Goal: Task Accomplishment & Management: Manage account settings

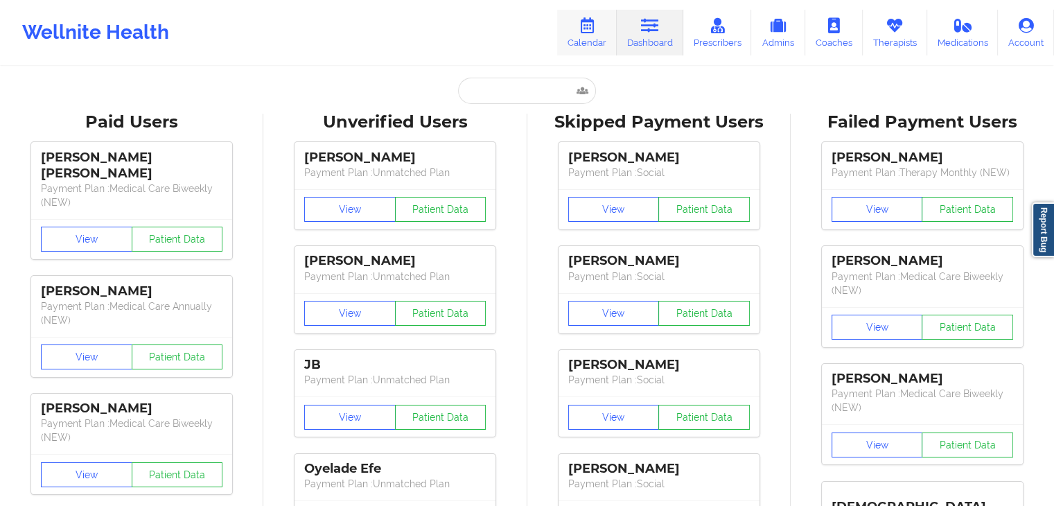
click at [596, 30] on icon at bounding box center [587, 25] width 18 height 15
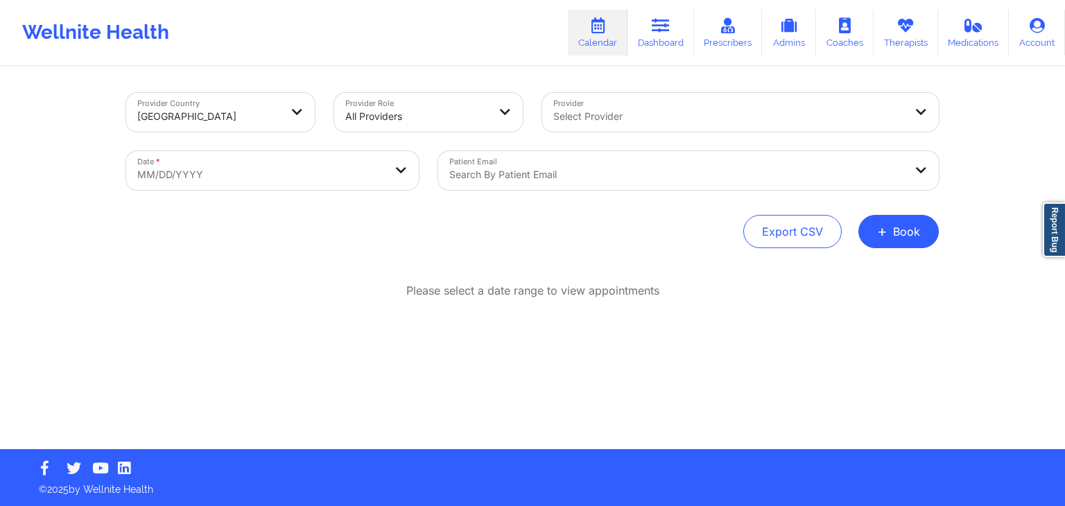
click at [525, 166] on div at bounding box center [676, 174] width 455 height 17
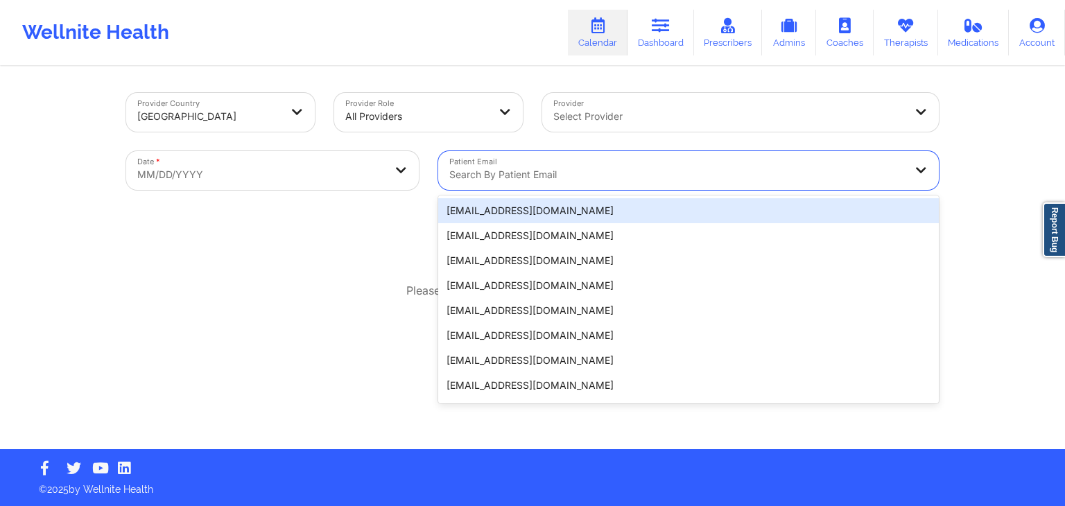
paste input "[EMAIL_ADDRESS][DOMAIN_NAME]"
type input "[EMAIL_ADDRESS][DOMAIN_NAME]"
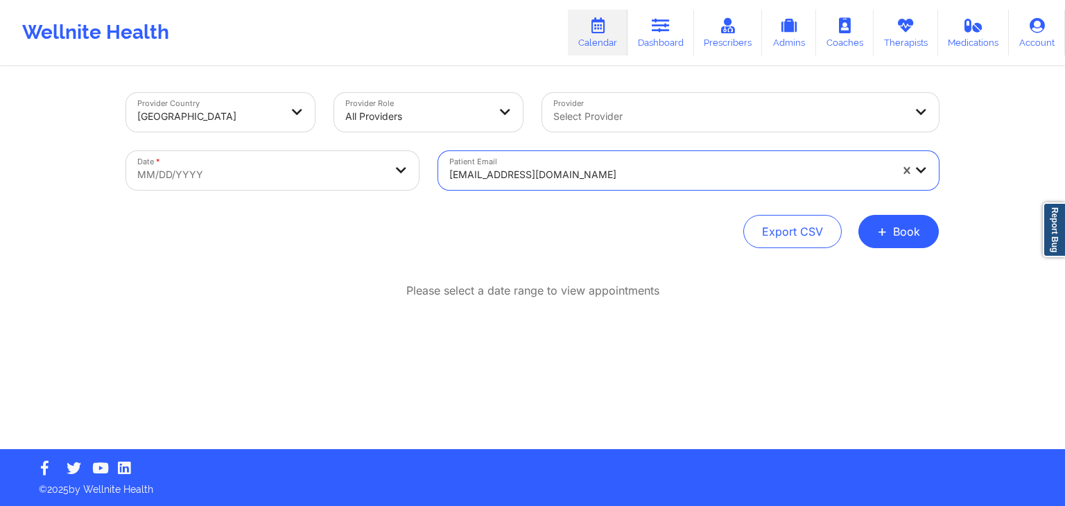
click at [359, 166] on body "Wellnite Health Calendar Dashboard Prescribers Admins Coaches Therapists Medica…" at bounding box center [532, 253] width 1065 height 506
select select "2025-8"
select select "2025-9"
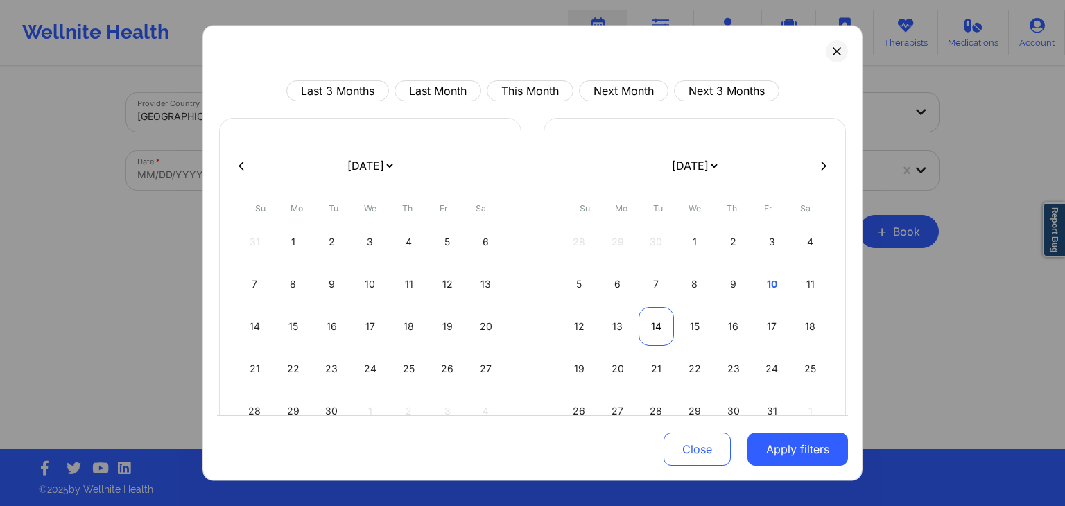
click at [651, 322] on div "14" at bounding box center [655, 326] width 35 height 39
select select "2025-9"
select select "2025-10"
select select "2025-9"
select select "2025-10"
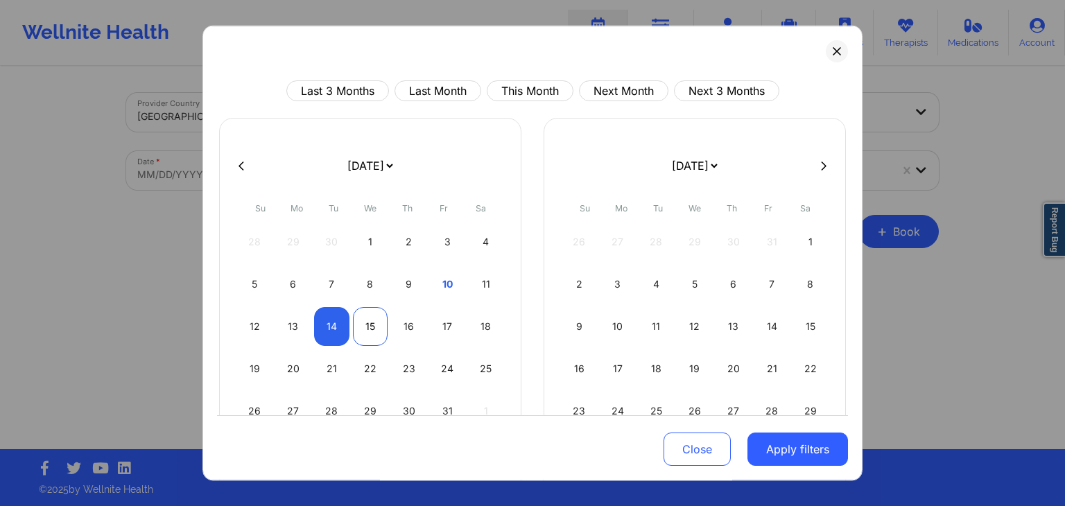
select select "2025-9"
select select "2025-10"
click at [362, 322] on div "15" at bounding box center [370, 326] width 35 height 39
select select "2025-9"
select select "2025-10"
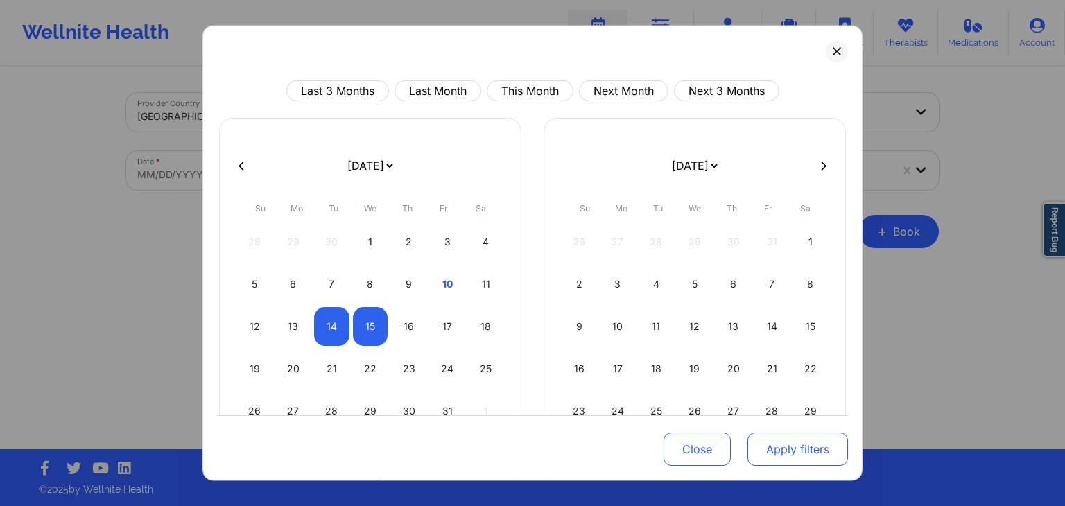
click at [805, 450] on button "Apply filters" at bounding box center [797, 449] width 100 height 33
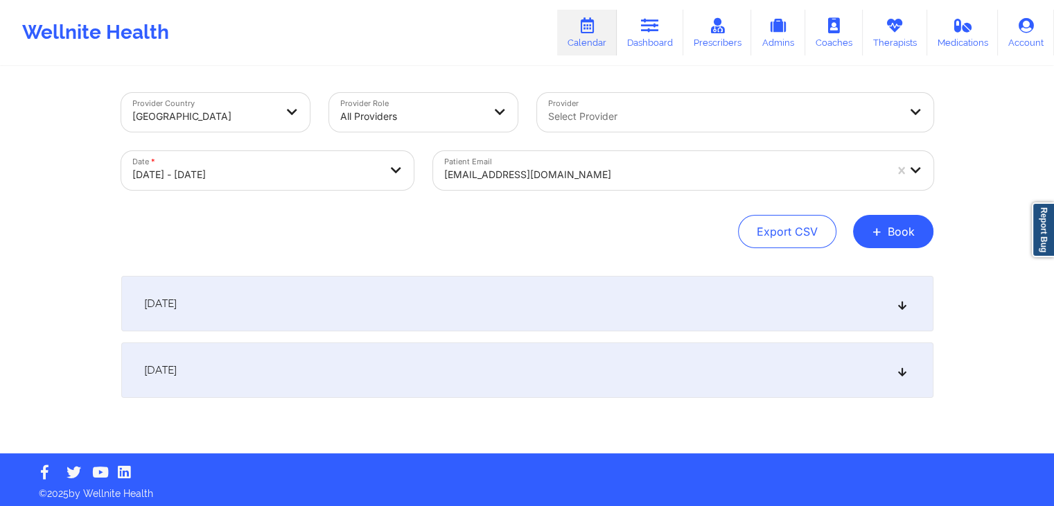
click at [606, 326] on div "[DATE]" at bounding box center [527, 303] width 812 height 55
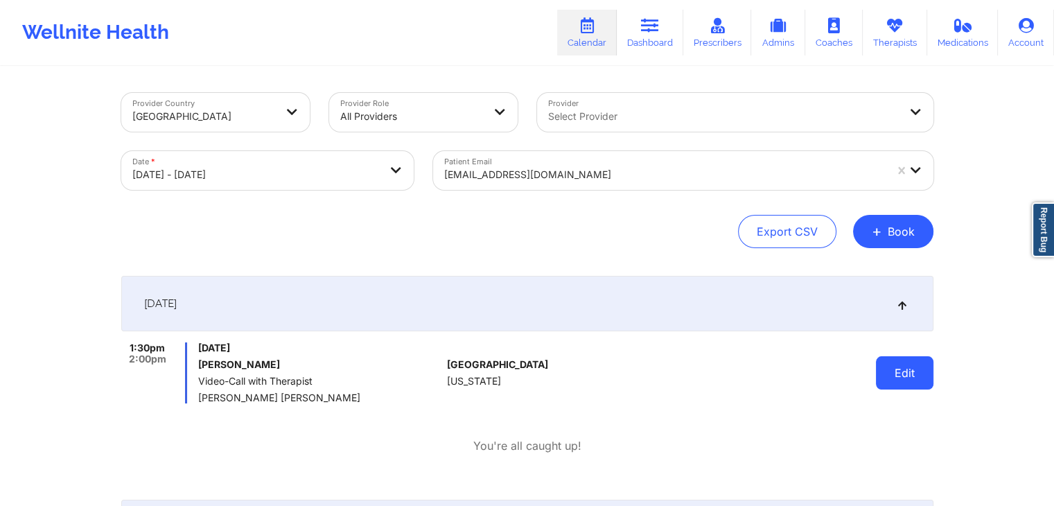
click at [918, 369] on button "Edit" at bounding box center [905, 372] width 58 height 33
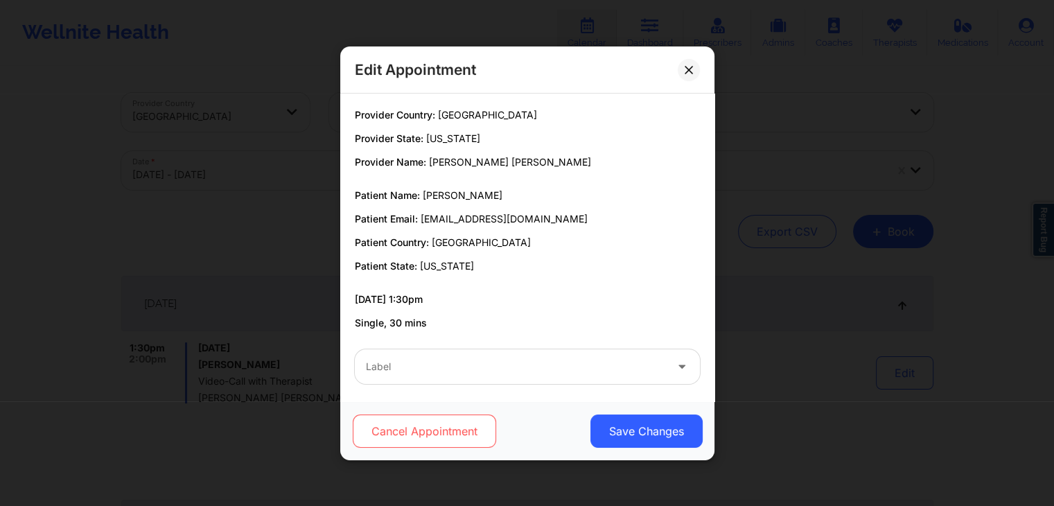
click at [464, 432] on button "Cancel Appointment" at bounding box center [423, 430] width 143 height 33
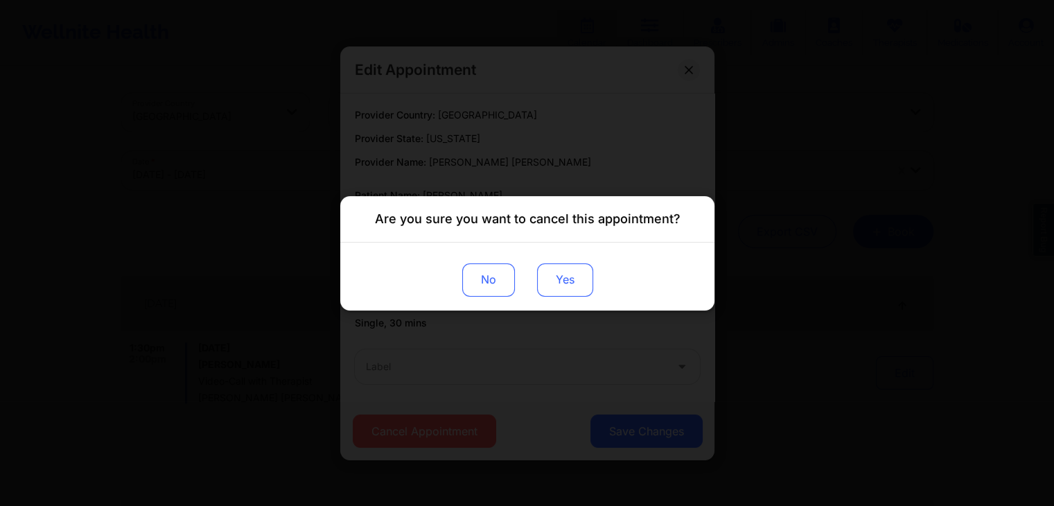
click at [584, 292] on button "Yes" at bounding box center [564, 279] width 56 height 33
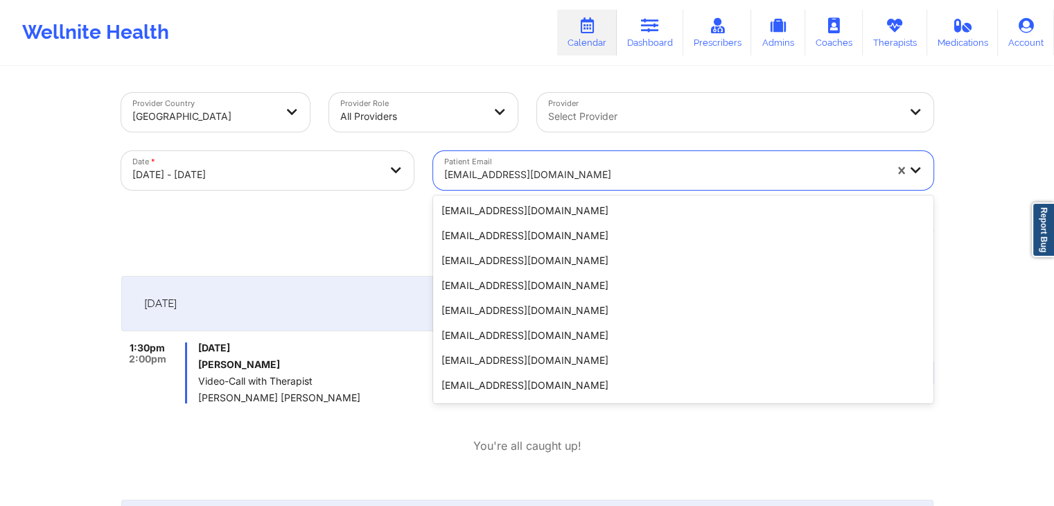
scroll to position [128, 0]
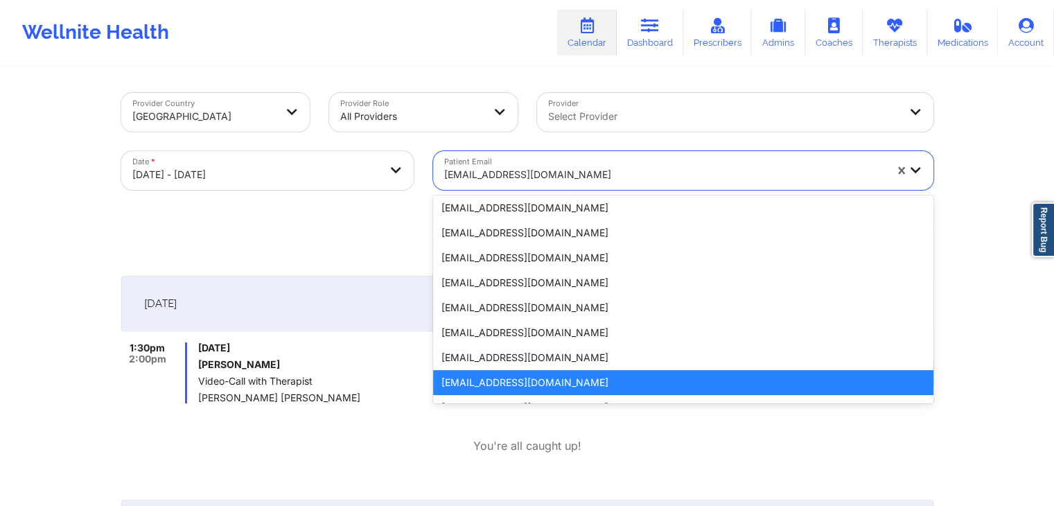
drag, startPoint x: 584, startPoint y: 176, endPoint x: 537, endPoint y: 174, distance: 47.2
click at [537, 174] on div at bounding box center [664, 174] width 441 height 17
paste input "[EMAIL_ADDRESS][DOMAIN_NAME]"
type input "[EMAIL_ADDRESS][DOMAIN_NAME]"
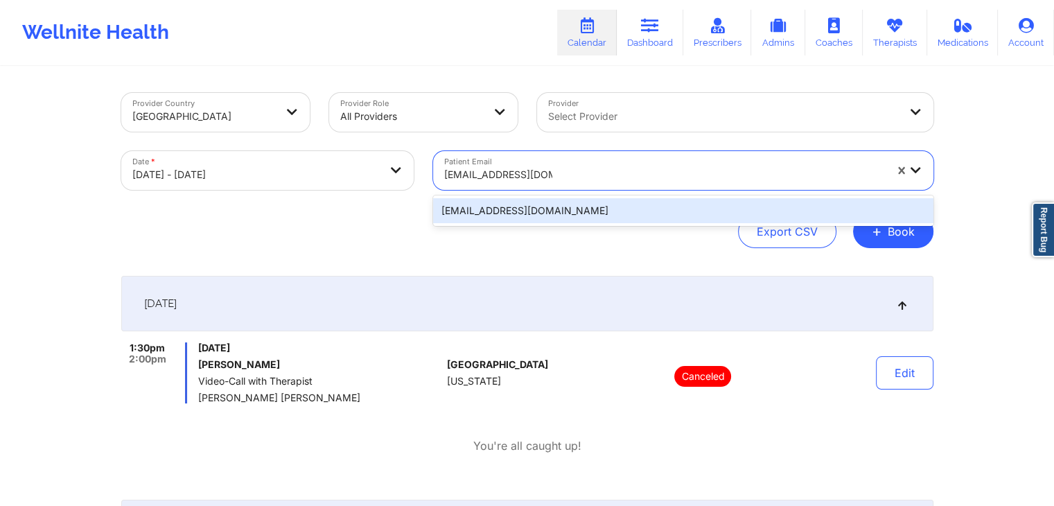
click at [482, 215] on div "[EMAIL_ADDRESS][DOMAIN_NAME]" at bounding box center [683, 210] width 500 height 25
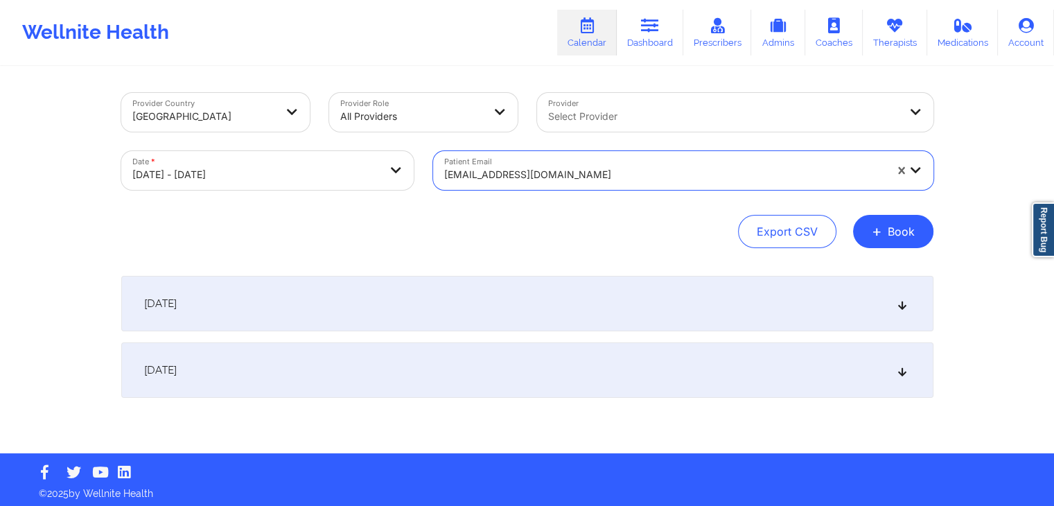
click at [844, 297] on div "[DATE]" at bounding box center [527, 303] width 812 height 55
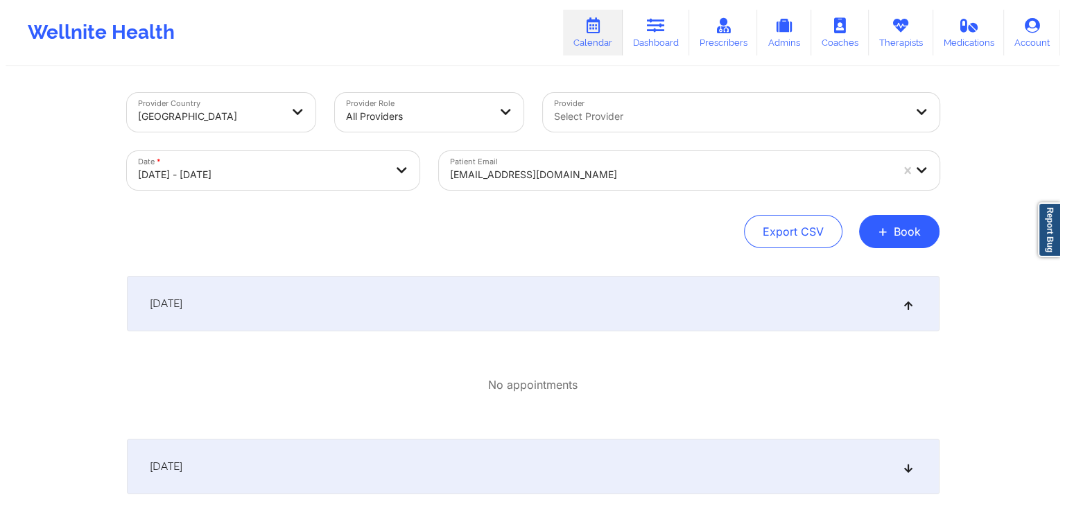
scroll to position [100, 0]
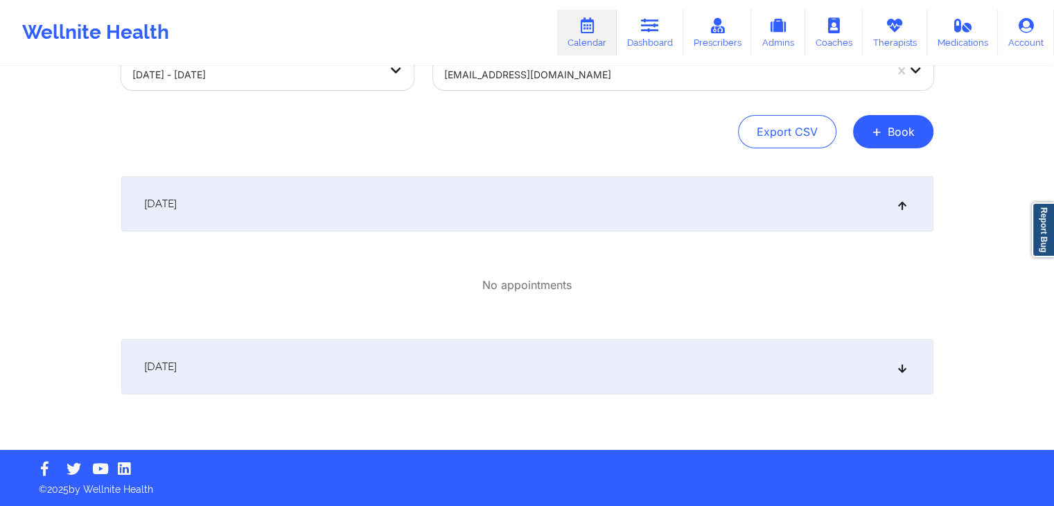
click at [631, 357] on div "[DATE]" at bounding box center [527, 366] width 812 height 55
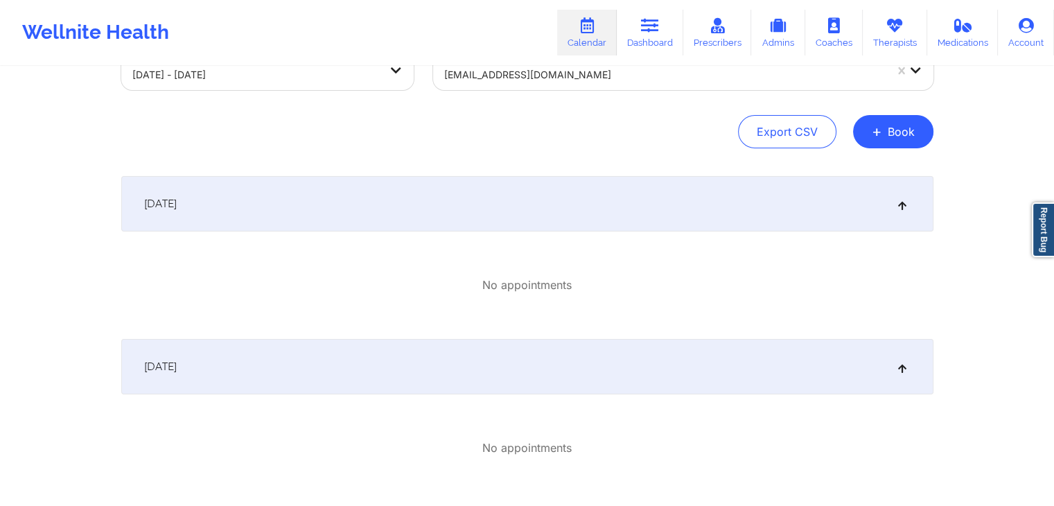
click at [296, 76] on body "Wellnite Health Calendar Dashboard Prescribers Admins Coaches Therapists Medica…" at bounding box center [527, 153] width 1054 height 506
select select "2025-9"
select select "2025-10"
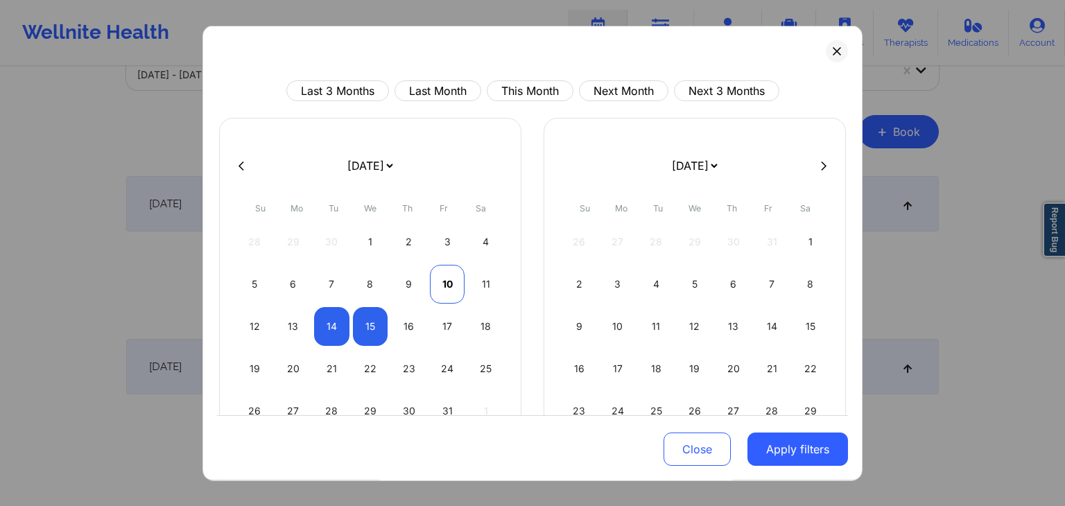
click at [454, 282] on div "10" at bounding box center [447, 284] width 35 height 39
select select "2025-9"
select select "2025-10"
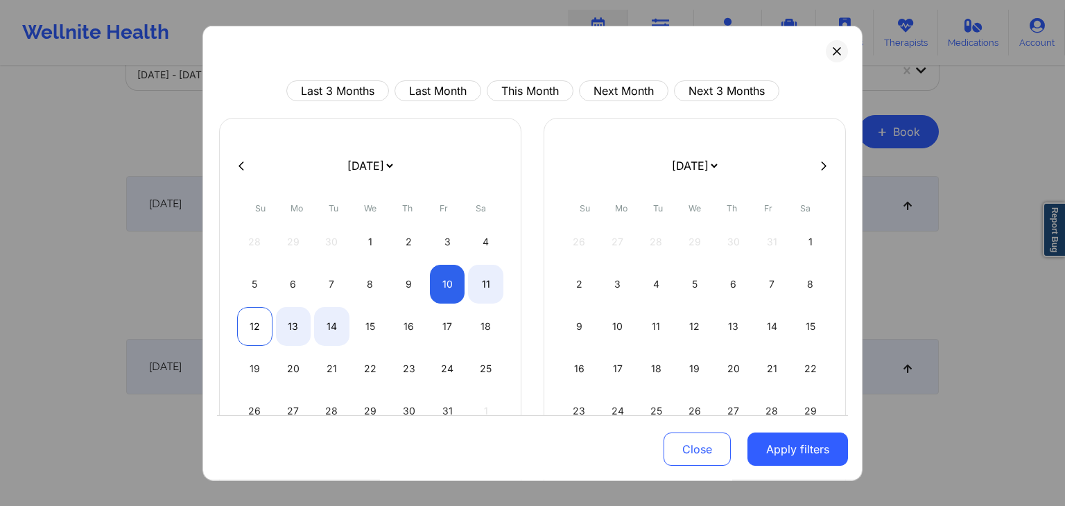
select select "2025-9"
select select "2025-10"
click at [255, 325] on div "12" at bounding box center [254, 326] width 35 height 39
select select "2025-9"
select select "2025-10"
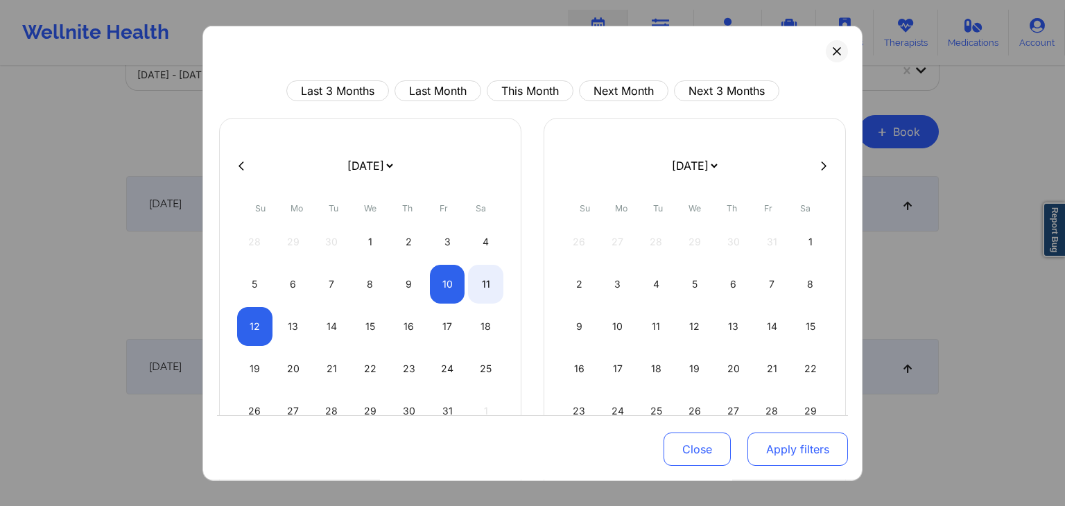
click at [792, 448] on button "Apply filters" at bounding box center [797, 449] width 100 height 33
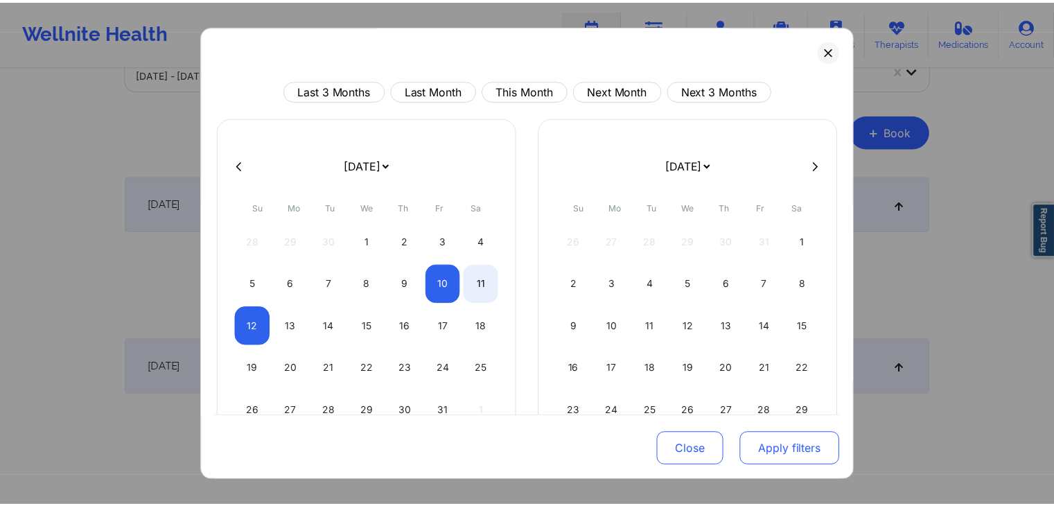
scroll to position [71, 0]
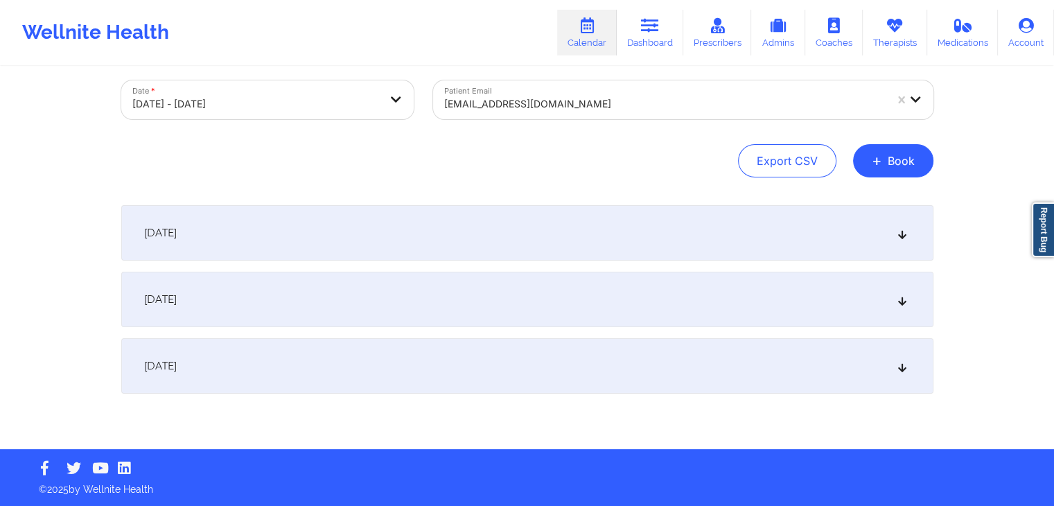
click at [690, 220] on div "[DATE]" at bounding box center [527, 232] width 812 height 55
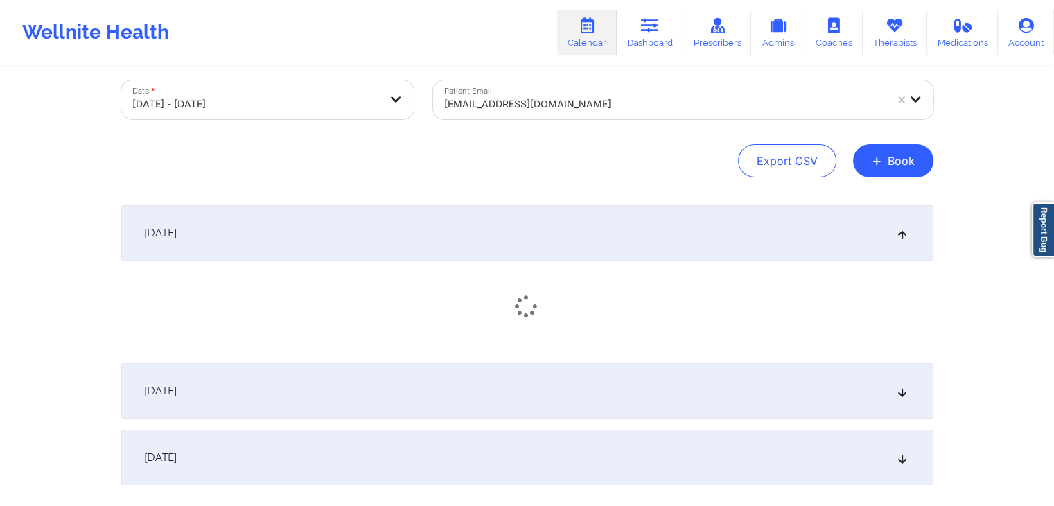
scroll to position [100, 0]
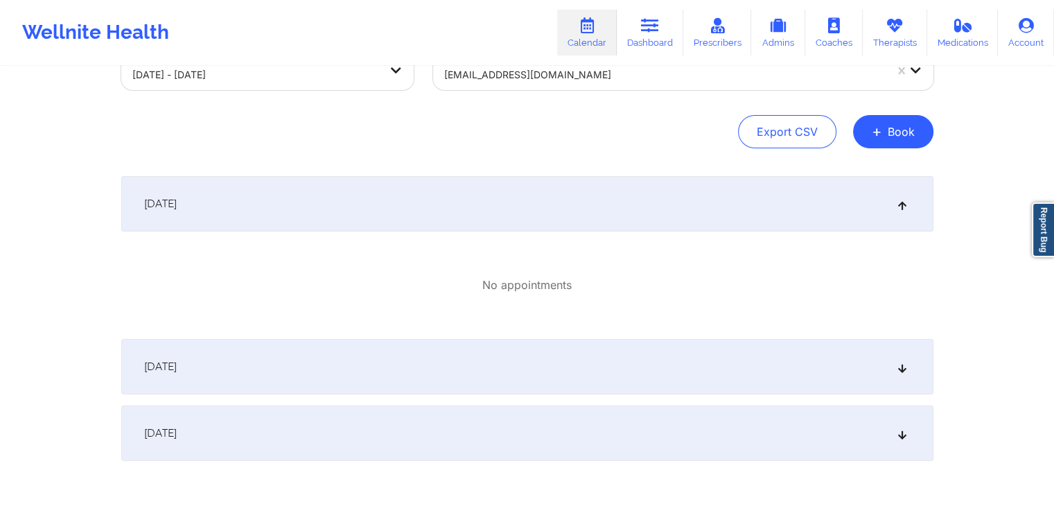
click at [607, 368] on div "[DATE]" at bounding box center [527, 366] width 812 height 55
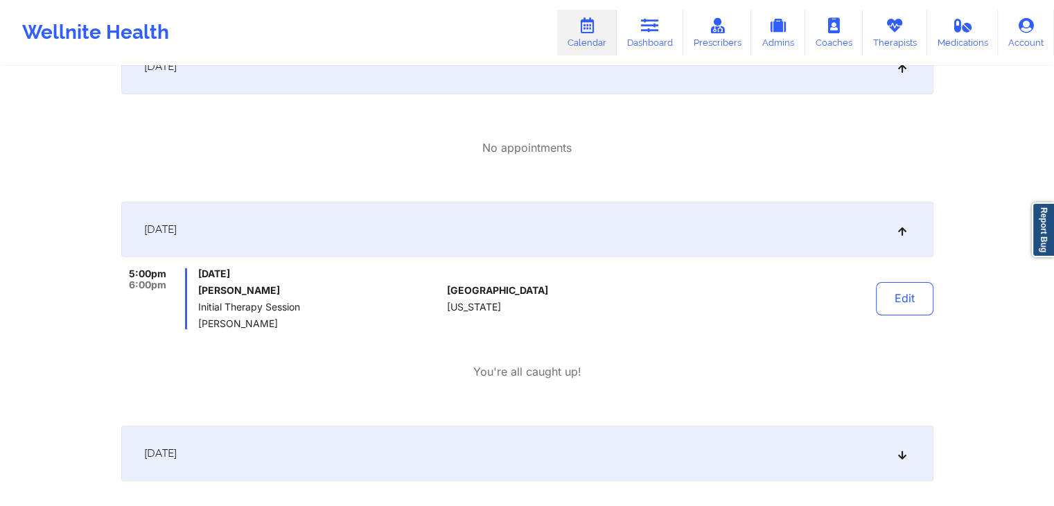
scroll to position [236, 0]
drag, startPoint x: 267, startPoint y: 329, endPoint x: 198, endPoint y: 274, distance: 87.3
click at [198, 274] on div "[DATE] [PERSON_NAME] Initial Therapy Session [PERSON_NAME]" at bounding box center [319, 300] width 243 height 61
copy div "[DATE] [PERSON_NAME] Initial Therapy Session [PERSON_NAME]"
click at [668, 18] on link "Dashboard" at bounding box center [650, 33] width 67 height 46
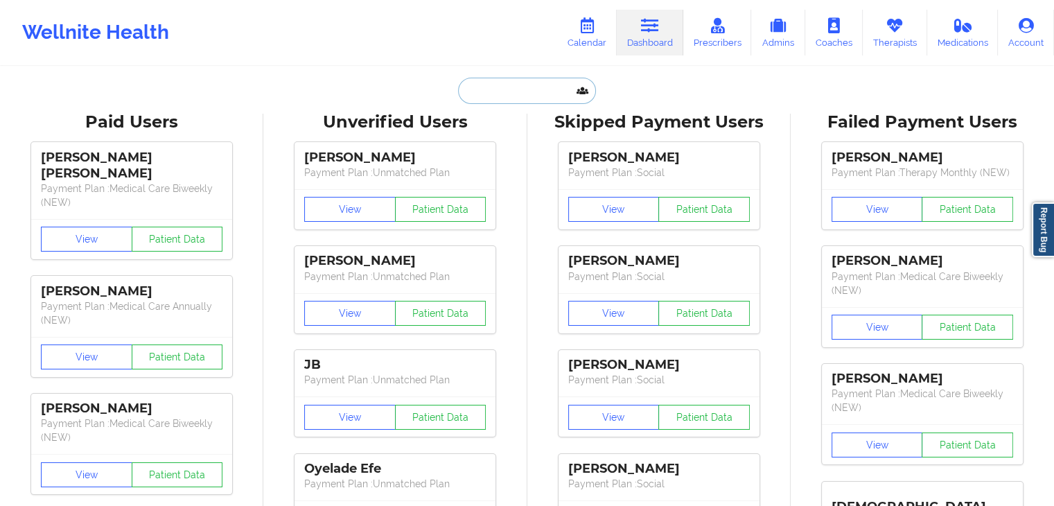
click at [529, 94] on input "text" at bounding box center [526, 91] width 137 height 26
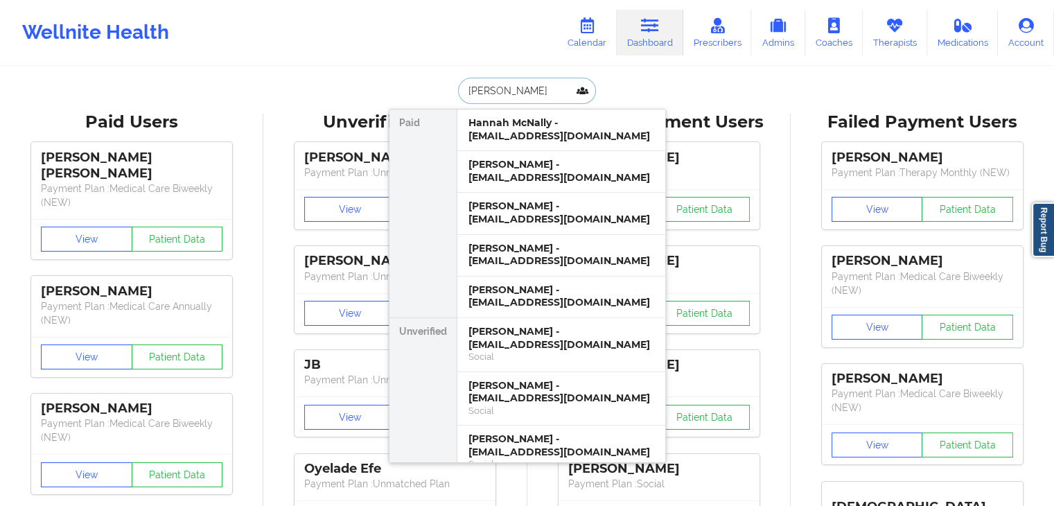
type input "[PERSON_NAME]"
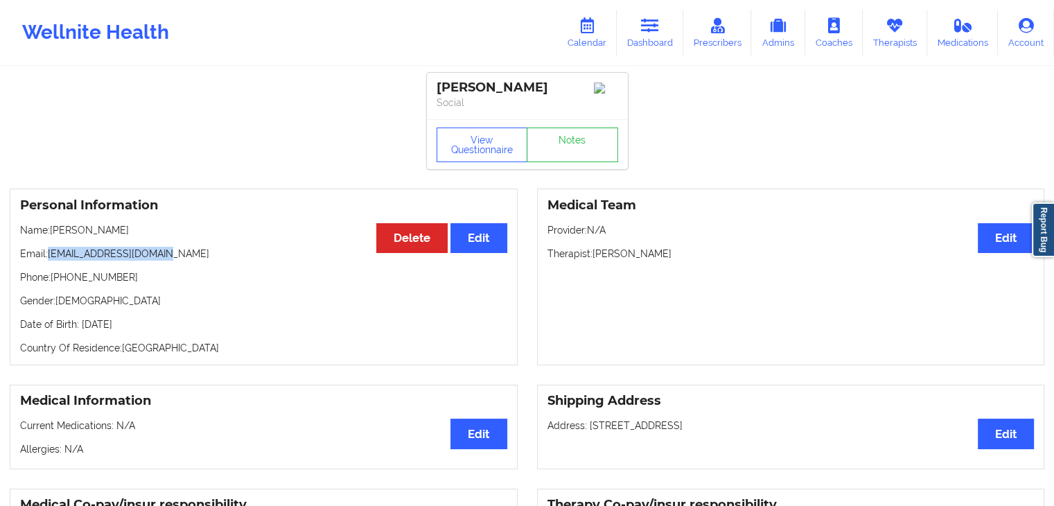
drag, startPoint x: 174, startPoint y: 247, endPoint x: 49, endPoint y: 258, distance: 125.9
click at [49, 258] on p "Email: [EMAIL_ADDRESS][DOMAIN_NAME]" at bounding box center [263, 254] width 487 height 14
copy p "[EMAIL_ADDRESS][DOMAIN_NAME]"
click at [664, 40] on link "Dashboard" at bounding box center [650, 33] width 67 height 46
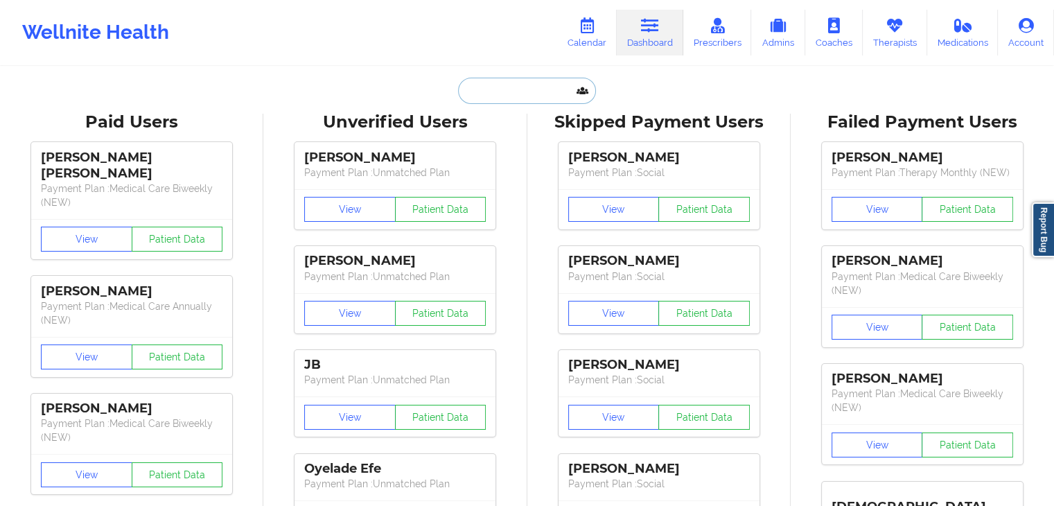
click at [482, 92] on input "text" at bounding box center [526, 91] width 137 height 26
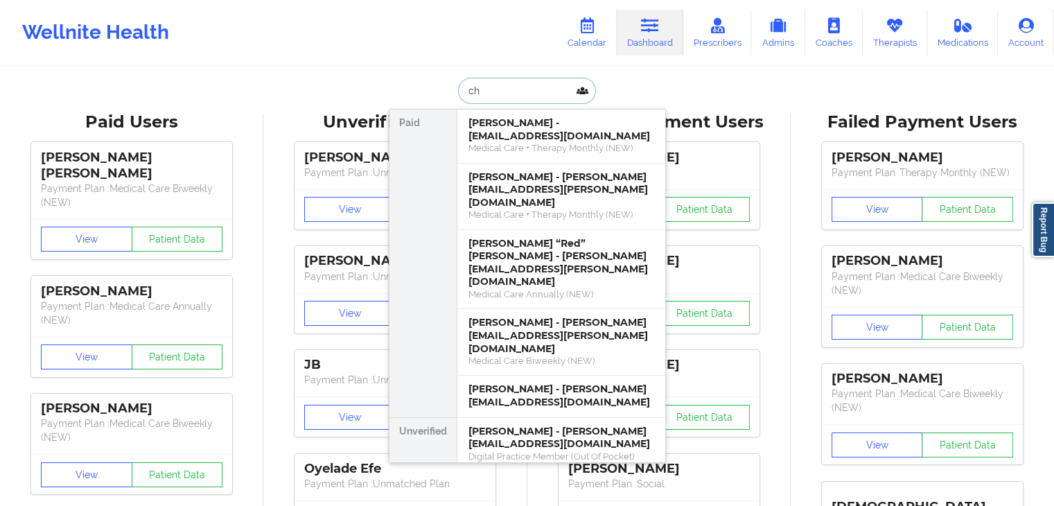
type input "c"
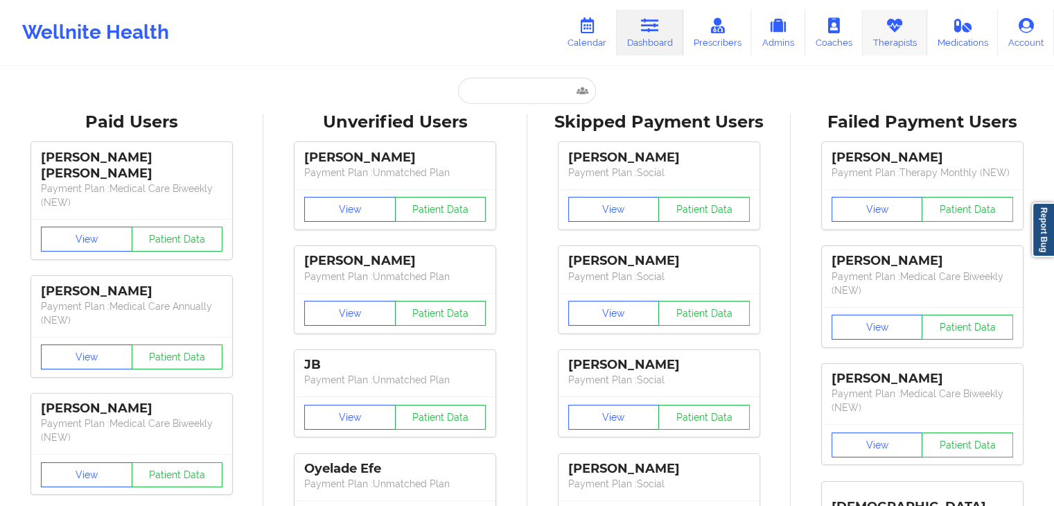
click at [898, 31] on icon at bounding box center [895, 25] width 18 height 15
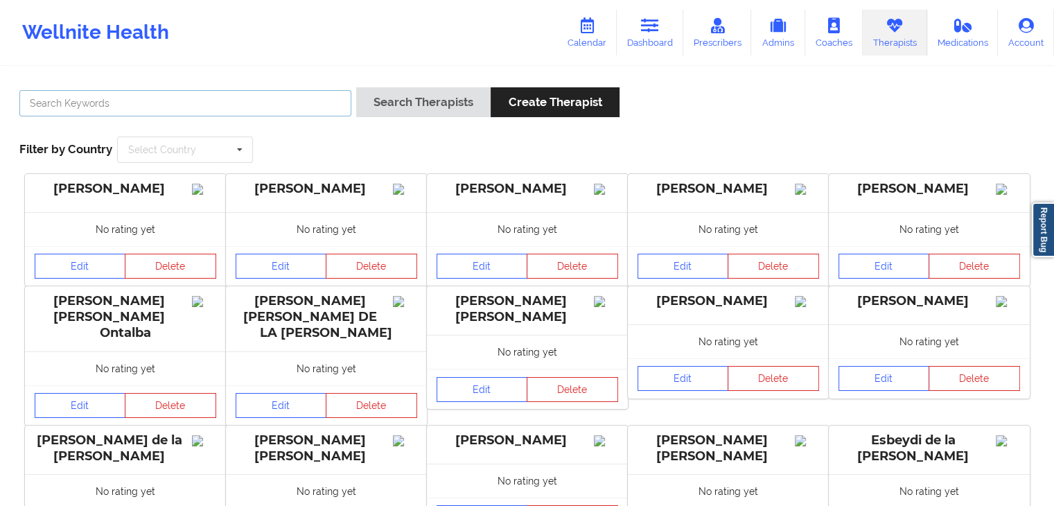
click at [256, 104] on input "text" at bounding box center [185, 103] width 332 height 26
type input "[PERSON_NAME]"
click at [356, 87] on button "Search Therapists" at bounding box center [423, 102] width 134 height 30
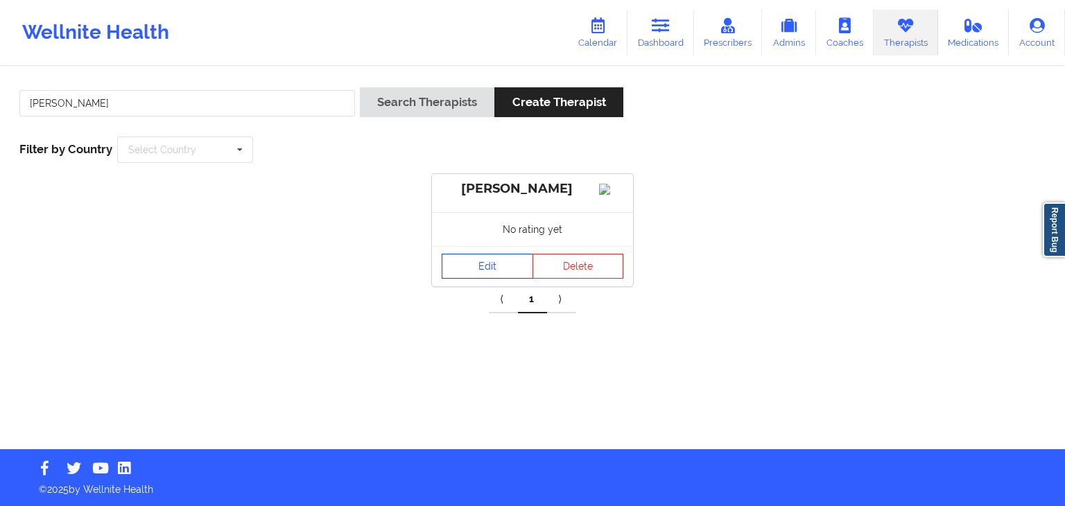
click at [497, 261] on link "Edit" at bounding box center [486, 266] width 91 height 25
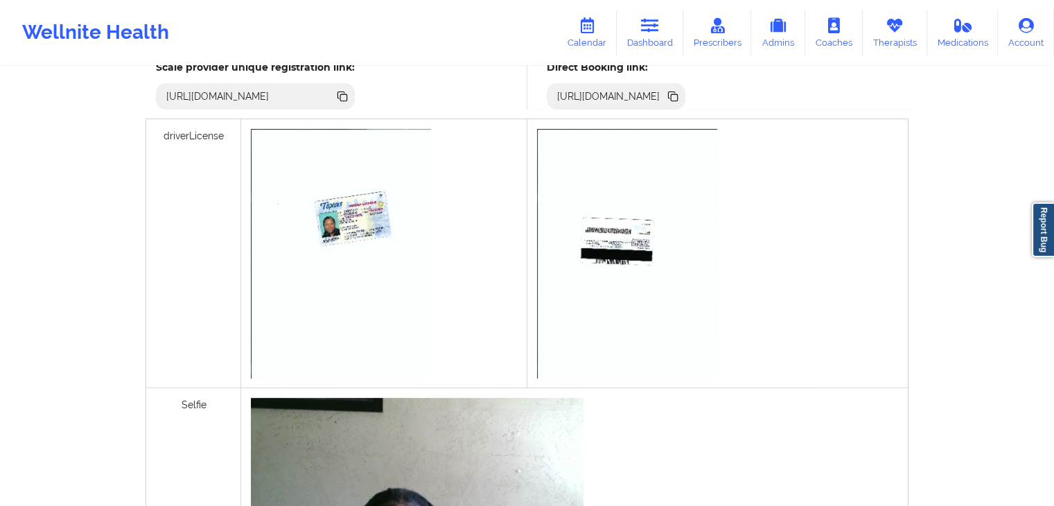
scroll to position [413, 0]
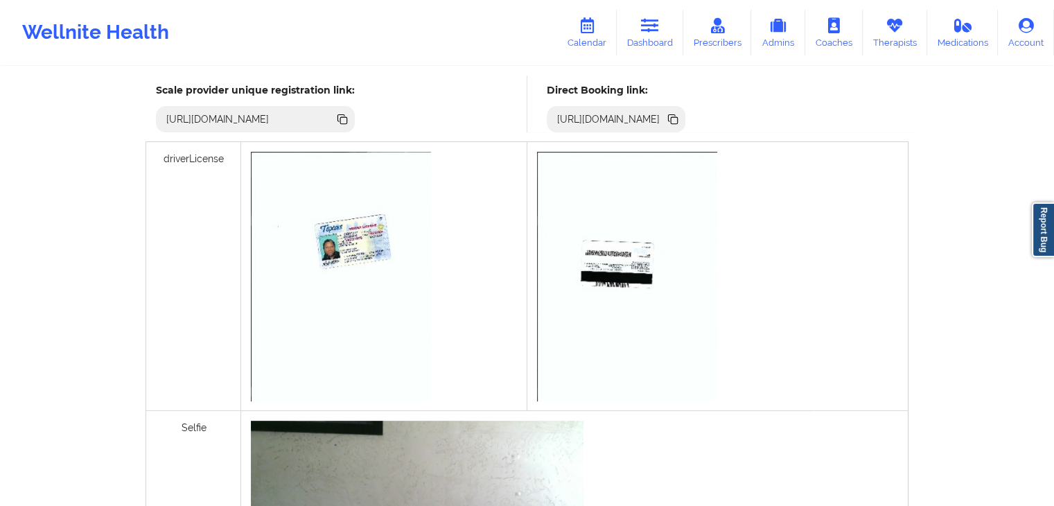
click at [676, 117] on icon at bounding box center [672, 117] width 7 height 7
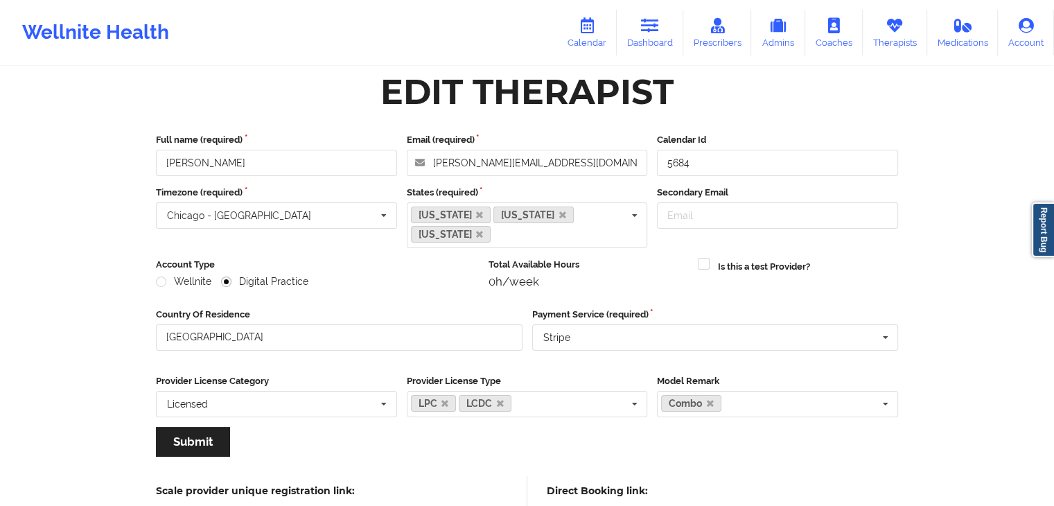
scroll to position [0, 0]
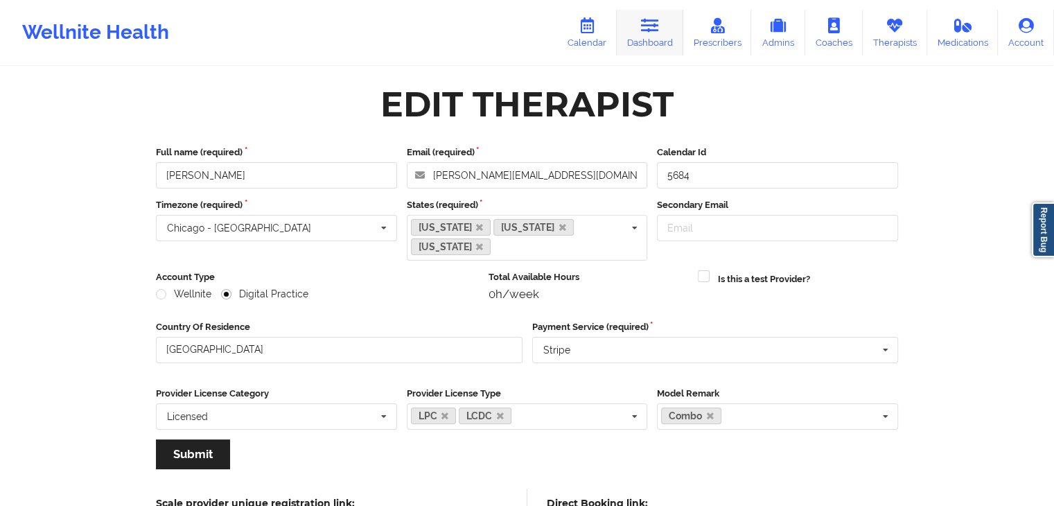
click at [645, 48] on link "Dashboard" at bounding box center [650, 33] width 67 height 46
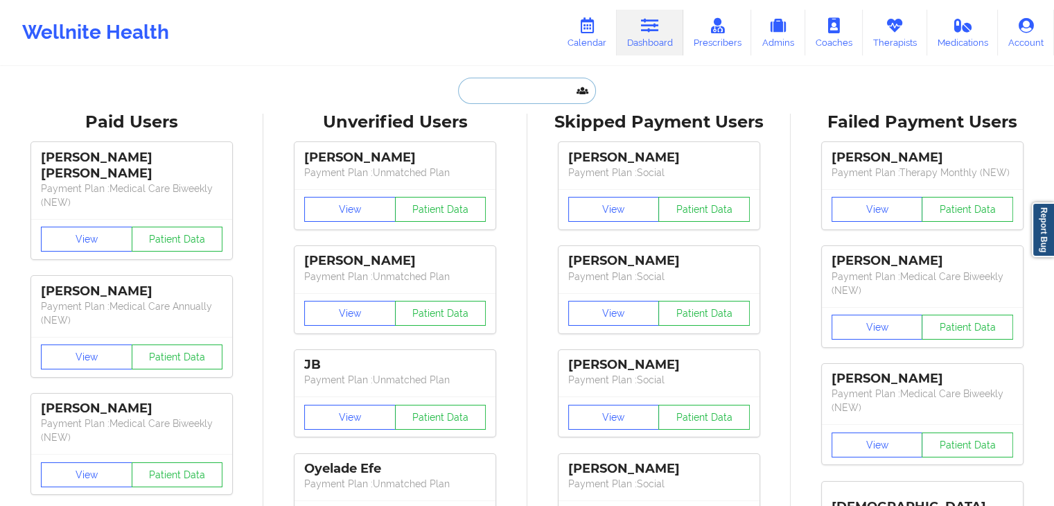
click at [507, 89] on input "text" at bounding box center [526, 91] width 137 height 26
paste input "[EMAIL_ADDRESS][DOMAIN_NAME]"
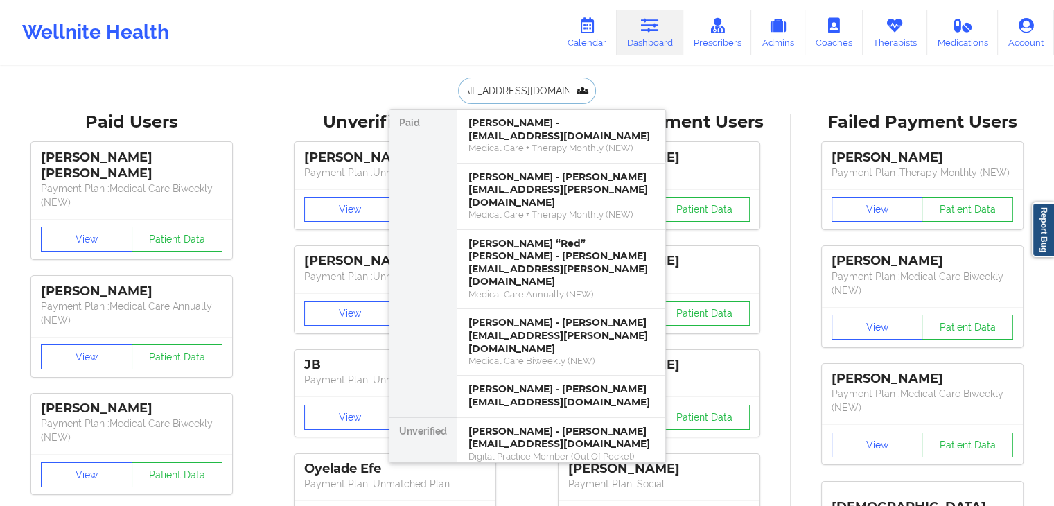
type input "[EMAIL_ADDRESS][DOMAIN_NAME]"
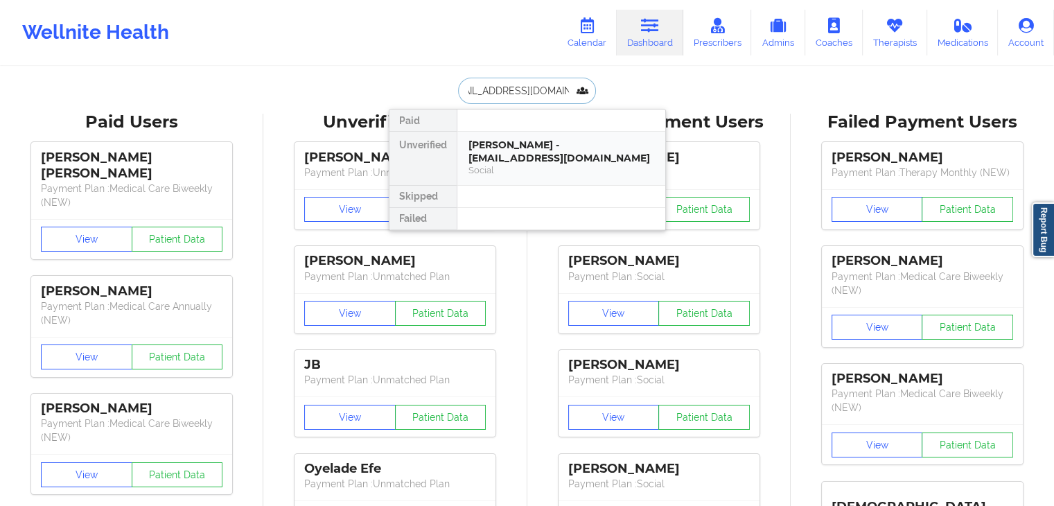
click at [517, 158] on div "[PERSON_NAME] - [EMAIL_ADDRESS][DOMAIN_NAME]" at bounding box center [562, 152] width 186 height 26
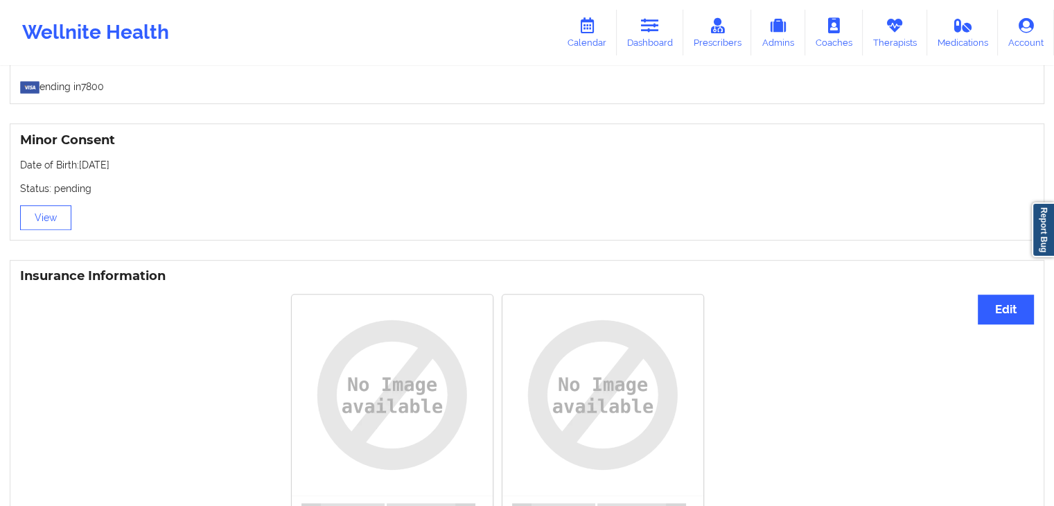
scroll to position [1008, 0]
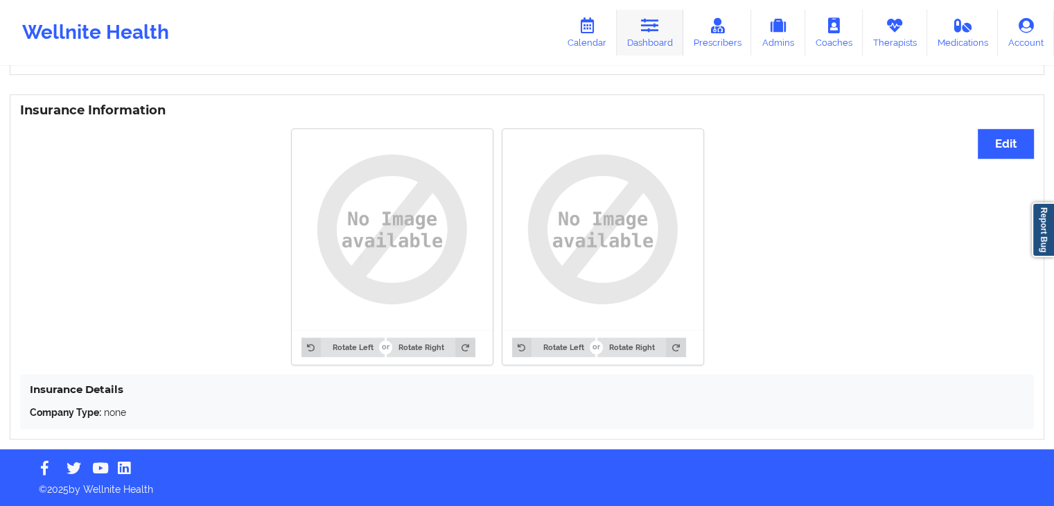
click at [642, 45] on link "Dashboard" at bounding box center [650, 33] width 67 height 46
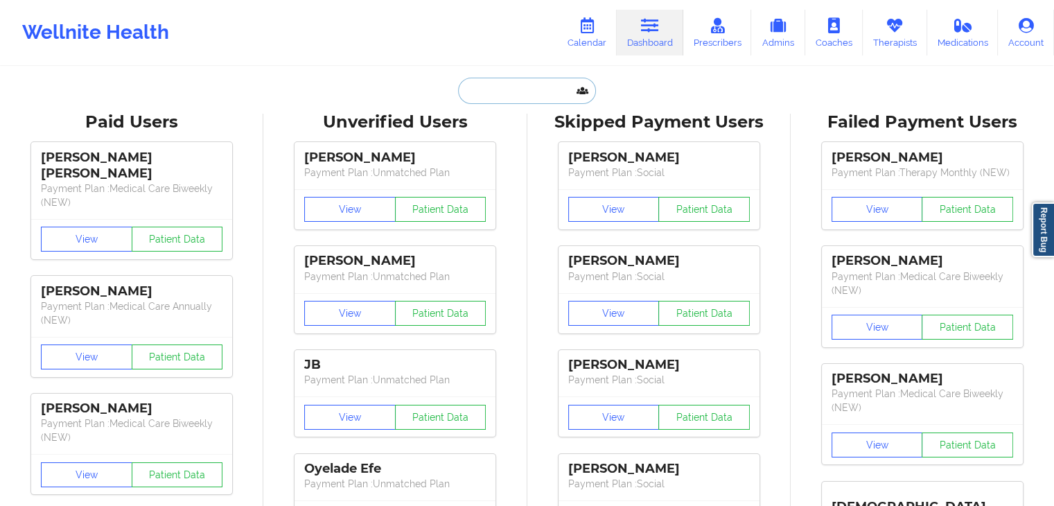
click at [475, 90] on input "text" at bounding box center [526, 91] width 137 height 26
paste input "[EMAIL_ADDRESS][DOMAIN_NAME]"
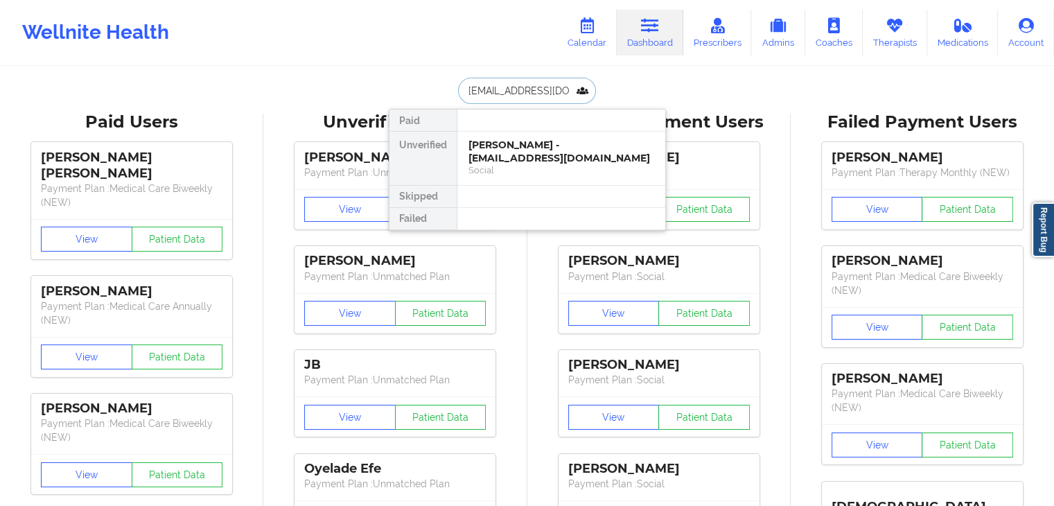
type input "[EMAIL_ADDRESS][DOMAIN_NAME]"
click at [505, 150] on div "[PERSON_NAME] - [EMAIL_ADDRESS][DOMAIN_NAME]" at bounding box center [562, 152] width 186 height 26
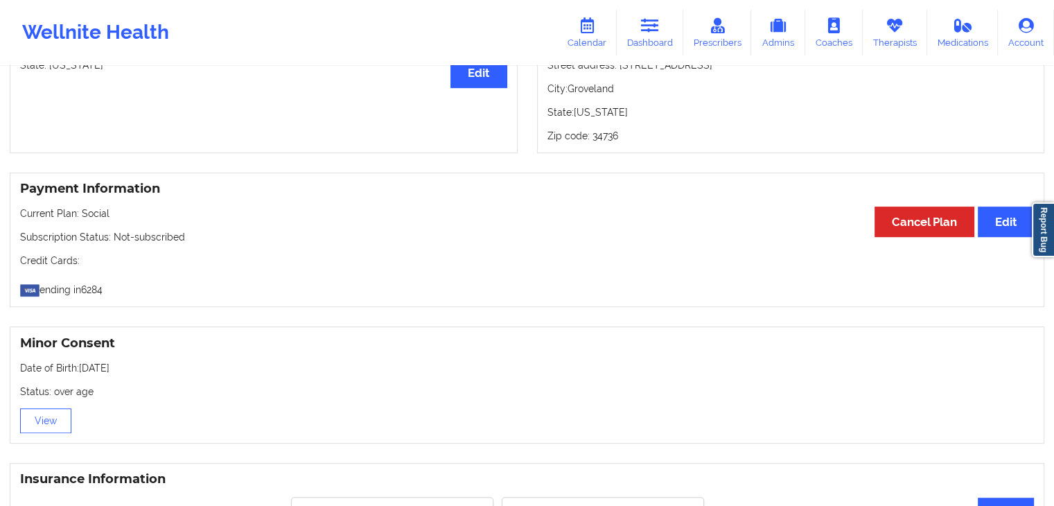
scroll to position [1102, 0]
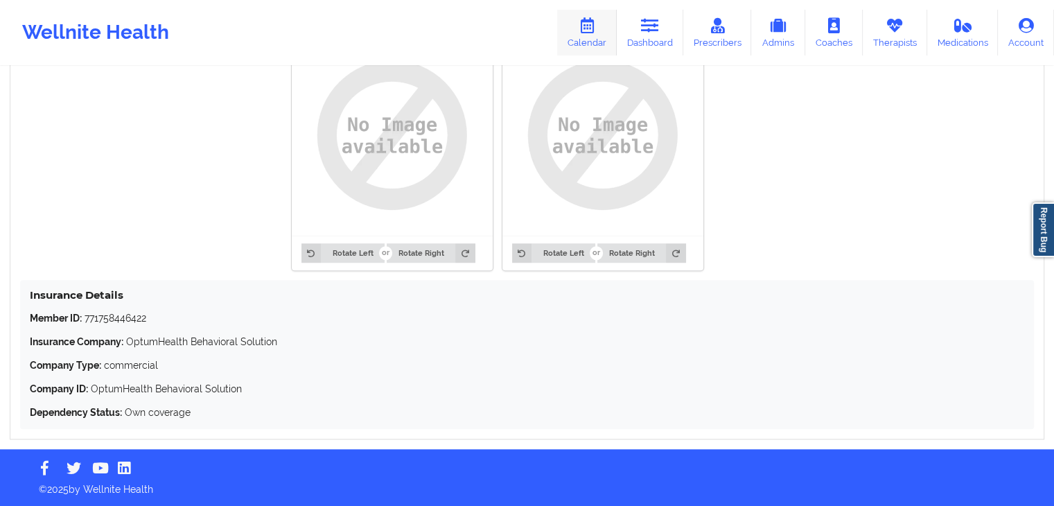
click at [590, 21] on icon at bounding box center [587, 25] width 18 height 15
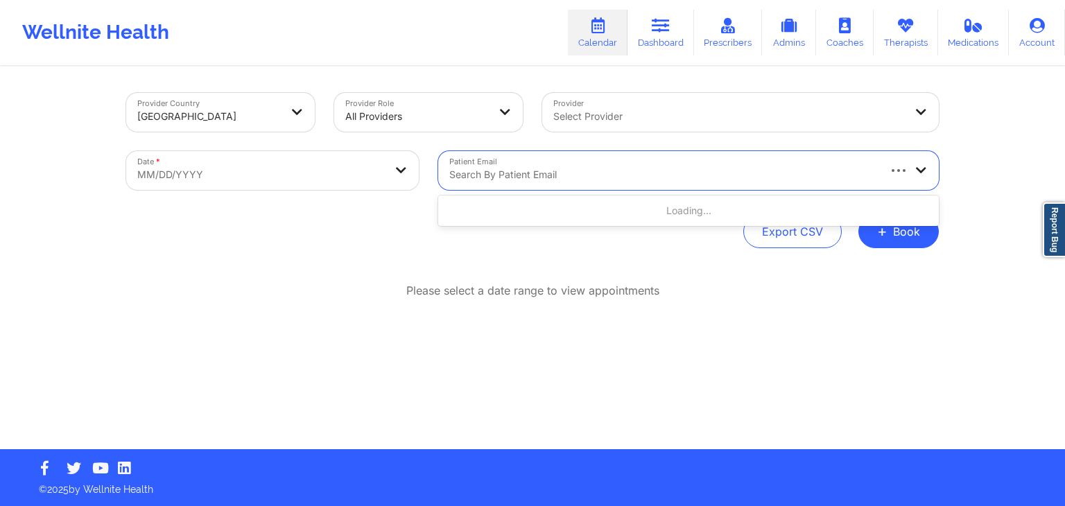
click at [557, 172] on div at bounding box center [662, 174] width 427 height 17
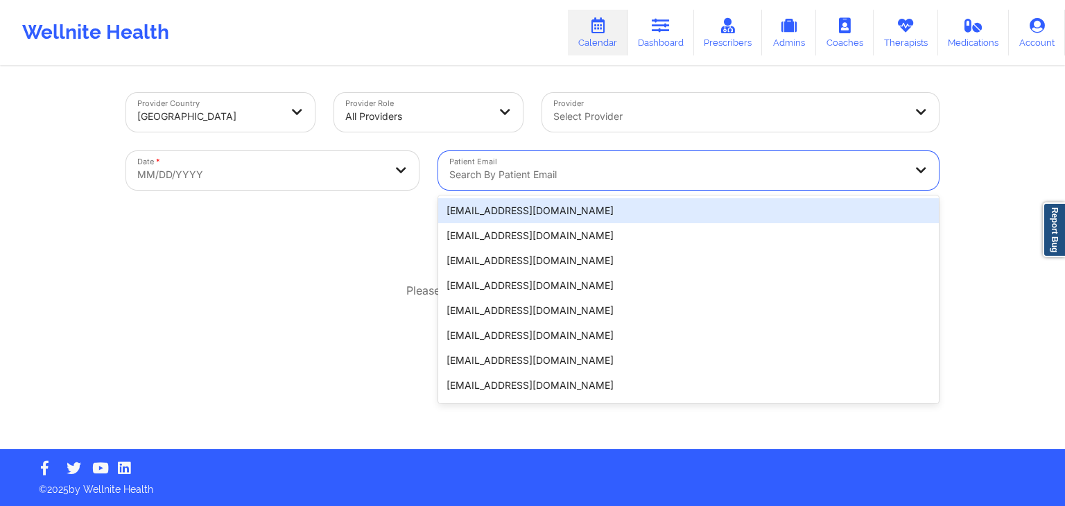
paste input "[EMAIL_ADDRESS][DOMAIN_NAME]"
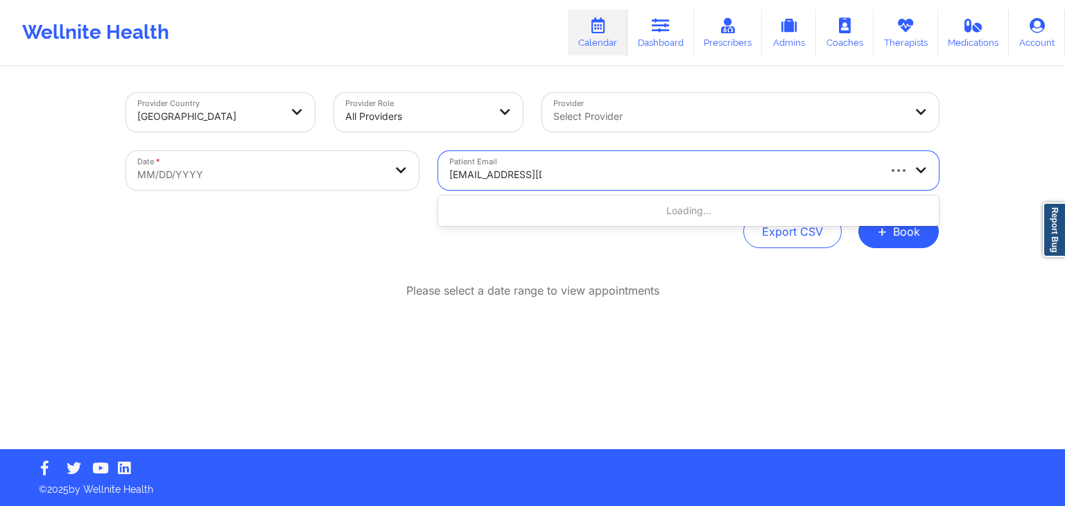
type input "[EMAIL_ADDRESS][DOMAIN_NAME]"
select select "2025-8"
select select "2025-9"
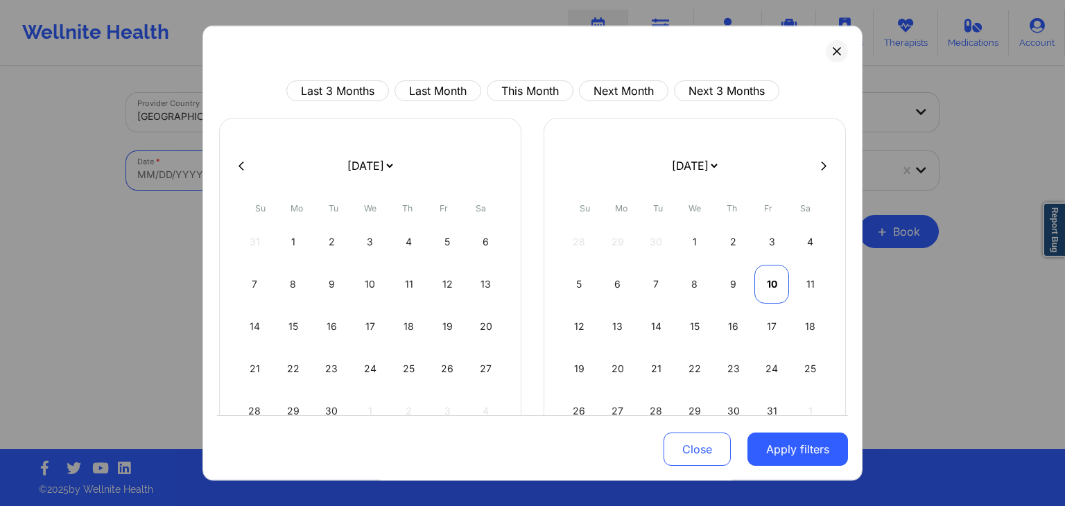
click at [769, 291] on div "10" at bounding box center [771, 284] width 35 height 39
select select "2025-9"
select select "2025-10"
select select "2025-9"
select select "2025-10"
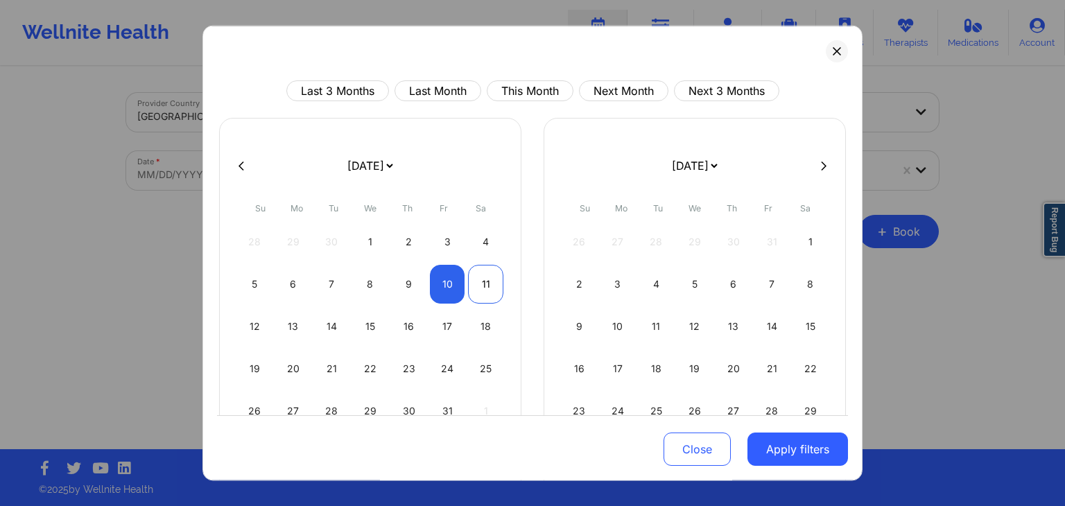
click at [485, 292] on div "11" at bounding box center [485, 284] width 35 height 39
select select "2025-9"
select select "2025-10"
click at [803, 458] on button "Apply filters" at bounding box center [797, 449] width 100 height 33
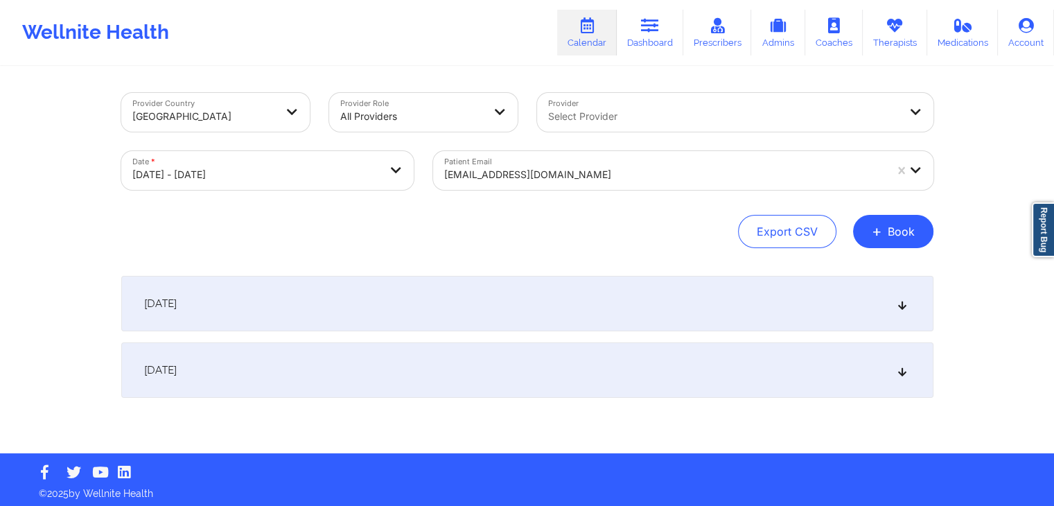
click at [496, 300] on div "[DATE]" at bounding box center [527, 303] width 812 height 55
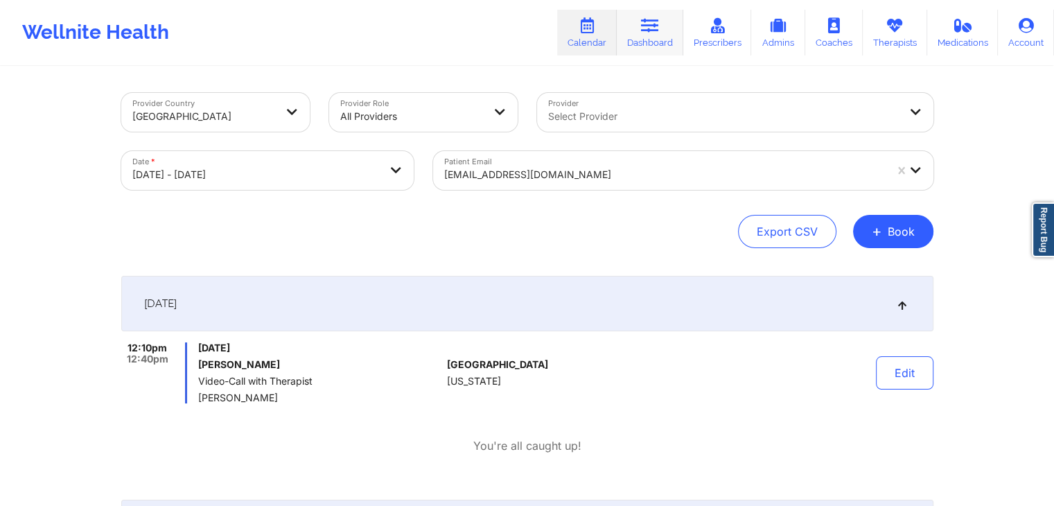
click at [630, 39] on link "Dashboard" at bounding box center [650, 33] width 67 height 46
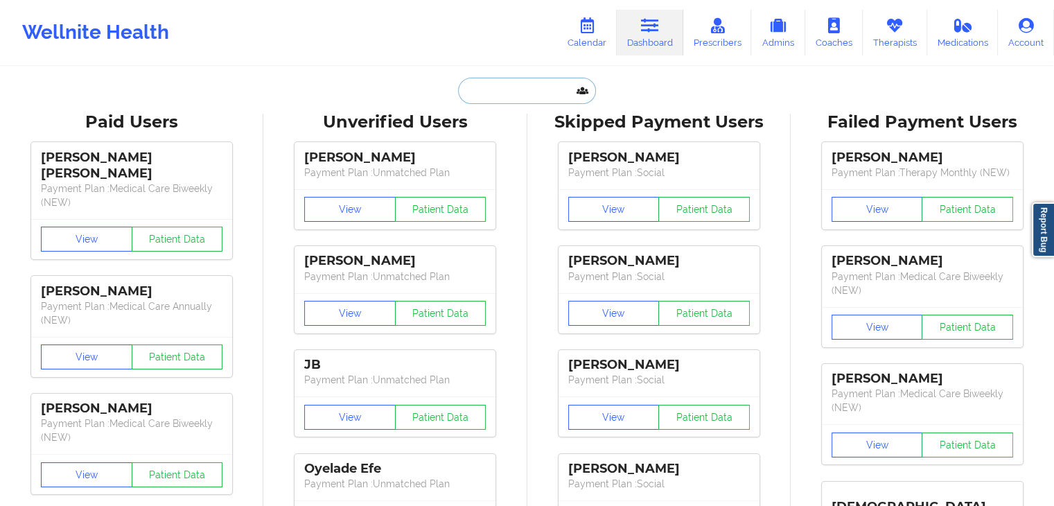
click at [482, 102] on input "text" at bounding box center [526, 91] width 137 height 26
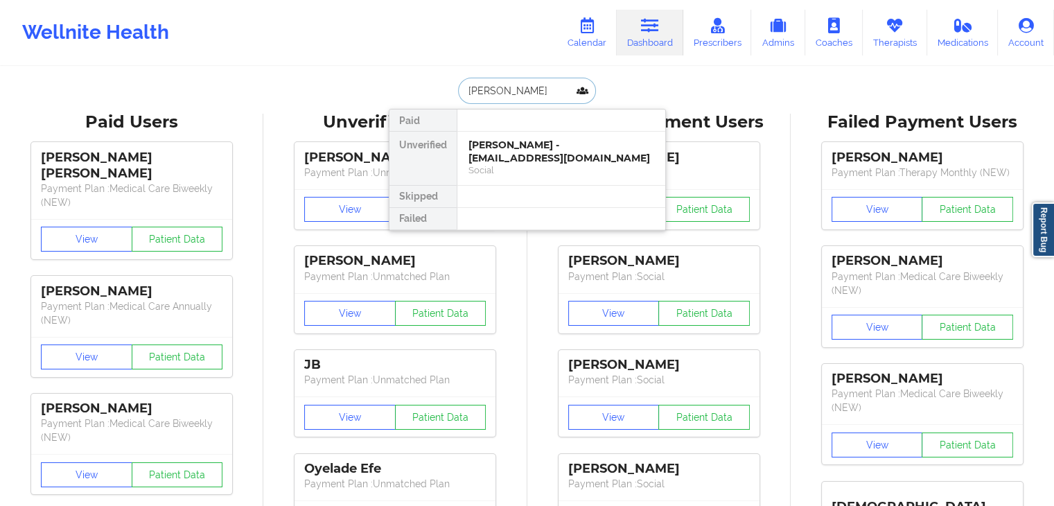
type input "[PERSON_NAME]"
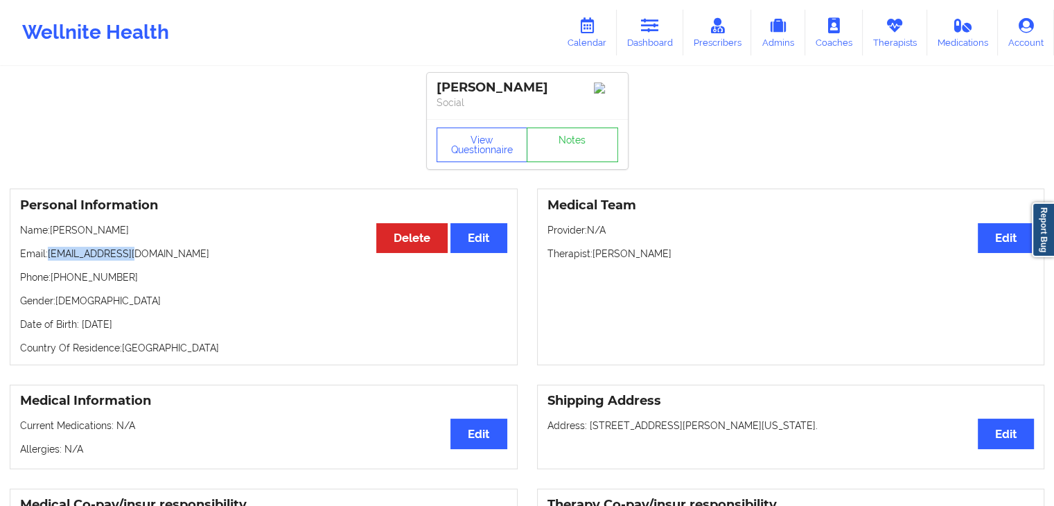
drag, startPoint x: 149, startPoint y: 256, endPoint x: 50, endPoint y: 259, distance: 99.1
click at [50, 259] on p "Email: [EMAIL_ADDRESS][DOMAIN_NAME]" at bounding box center [263, 254] width 487 height 14
copy p "[EMAIL_ADDRESS][DOMAIN_NAME]"
click at [593, 24] on icon at bounding box center [587, 25] width 18 height 15
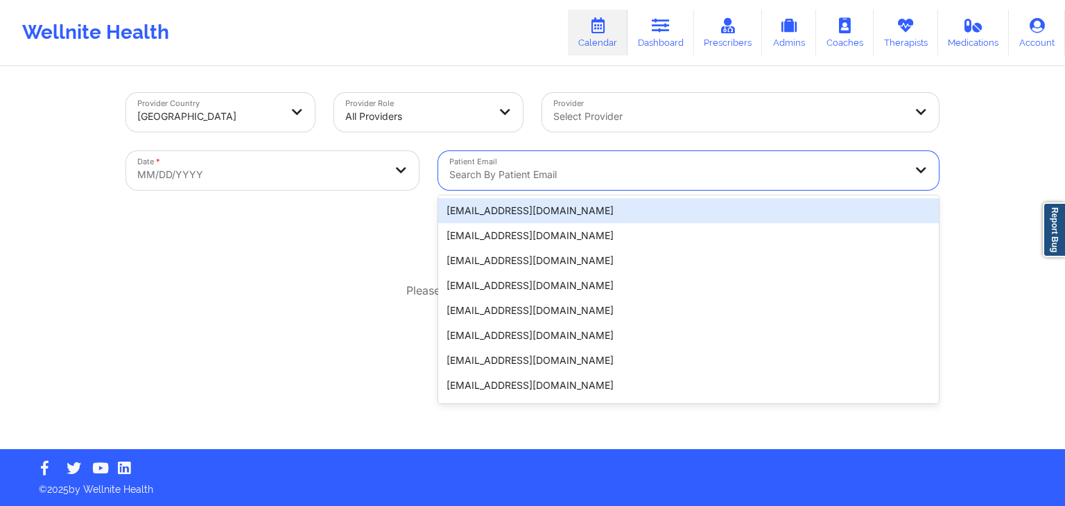
click at [543, 175] on div at bounding box center [676, 174] width 455 height 17
paste input "Hi [PERSON_NAME], just following up on my earlier message regarding the 12:30 P…"
type input "Hi [PERSON_NAME], just following up on my earlier message regarding the 12:30 P…"
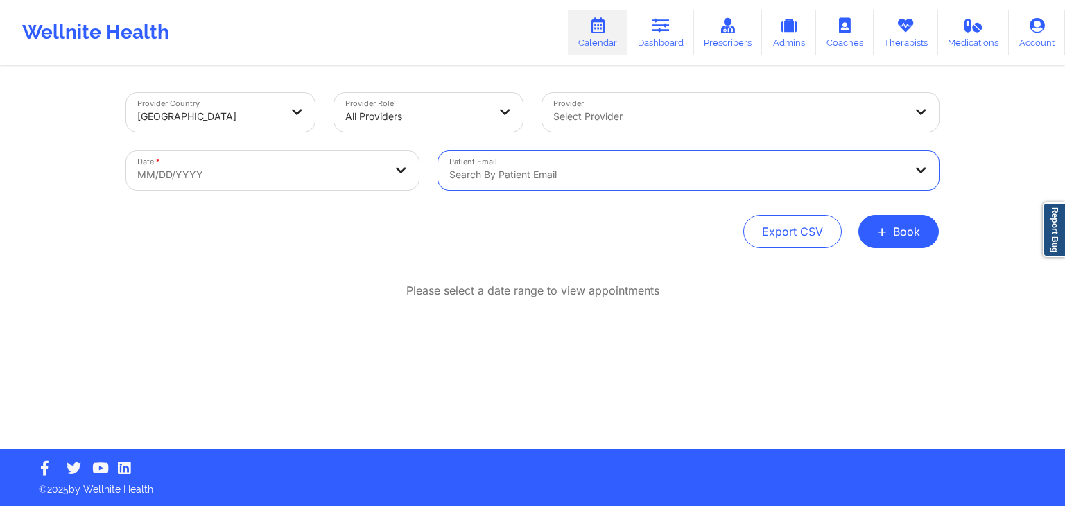
paste input "[EMAIL_ADDRESS][DOMAIN_NAME]"
type input "[EMAIL_ADDRESS][DOMAIN_NAME]"
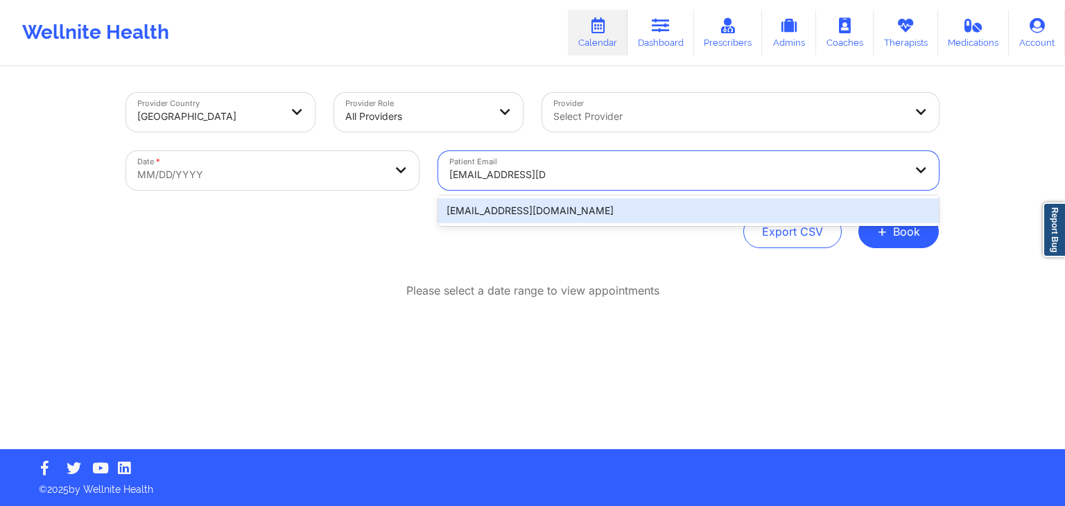
click at [502, 219] on div "[EMAIL_ADDRESS][DOMAIN_NAME]" at bounding box center [688, 210] width 500 height 25
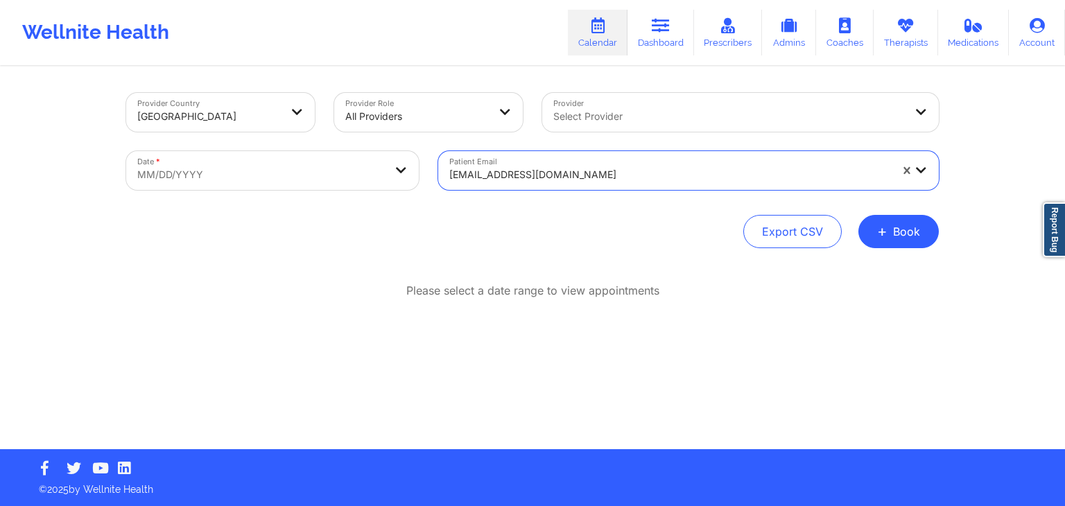
select select "2025-8"
select select "2025-9"
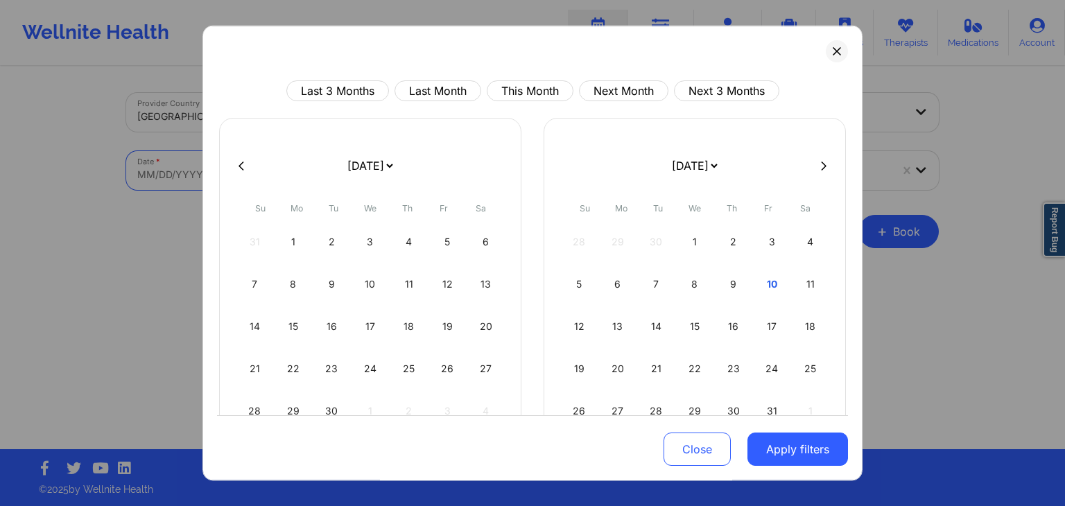
click at [402, 152] on body "Wellnite Health Calendar Dashboard Prescribers Admins Coaches Therapists Medica…" at bounding box center [532, 253] width 1065 height 506
click at [765, 277] on div "10" at bounding box center [771, 284] width 35 height 39
select select "2025-9"
select select "2025-10"
select select "2025-9"
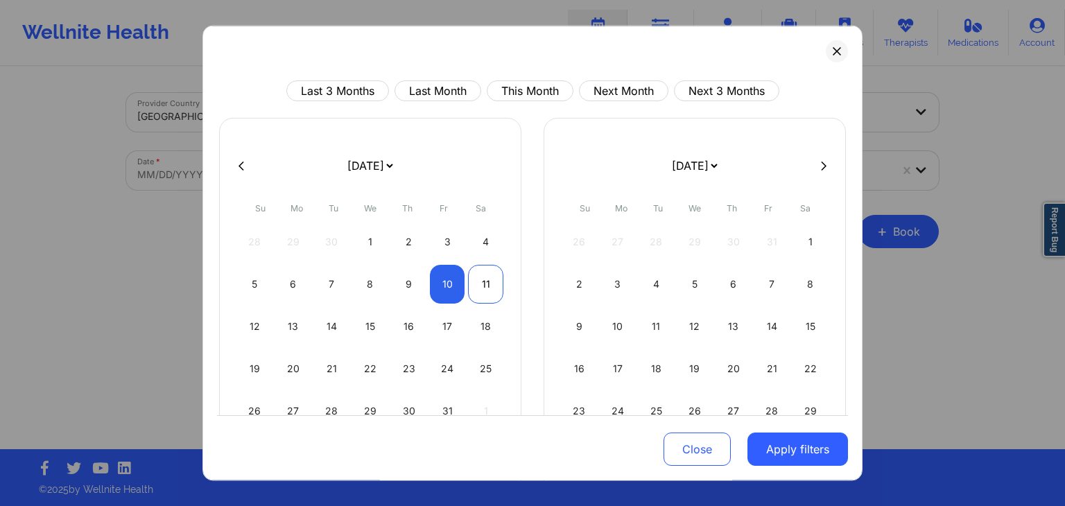
select select "2025-10"
click at [485, 287] on div "11" at bounding box center [485, 284] width 35 height 39
select select "2025-9"
select select "2025-10"
click at [782, 444] on button "Apply filters" at bounding box center [797, 449] width 100 height 33
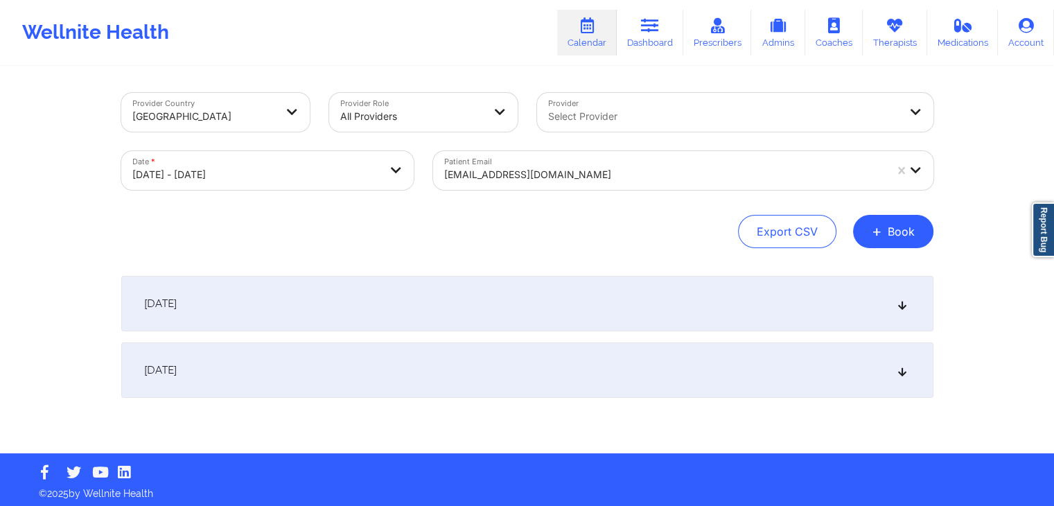
click at [597, 311] on div "[DATE]" at bounding box center [527, 303] width 812 height 55
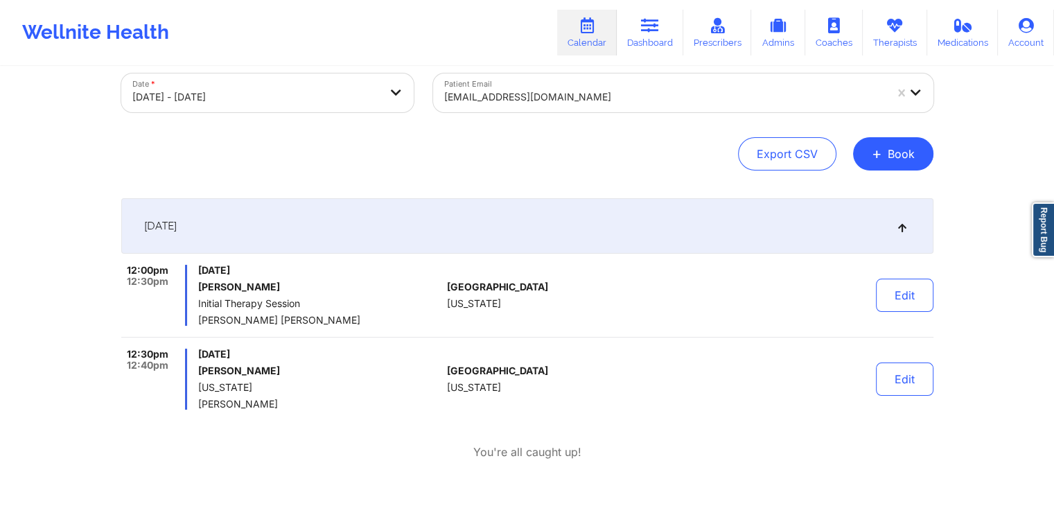
scroll to position [79, 0]
click at [914, 373] on button "Edit" at bounding box center [905, 377] width 58 height 33
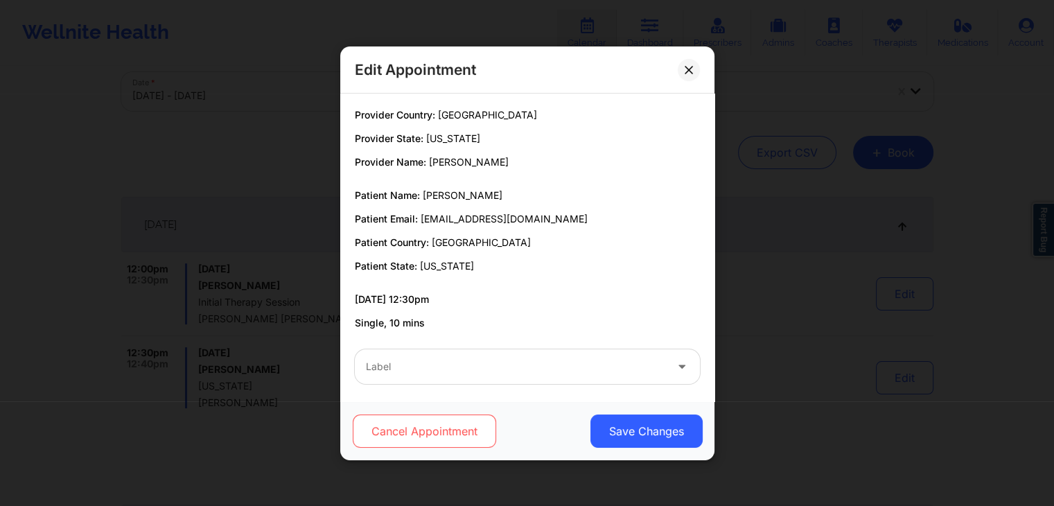
click at [469, 427] on button "Cancel Appointment" at bounding box center [423, 430] width 143 height 33
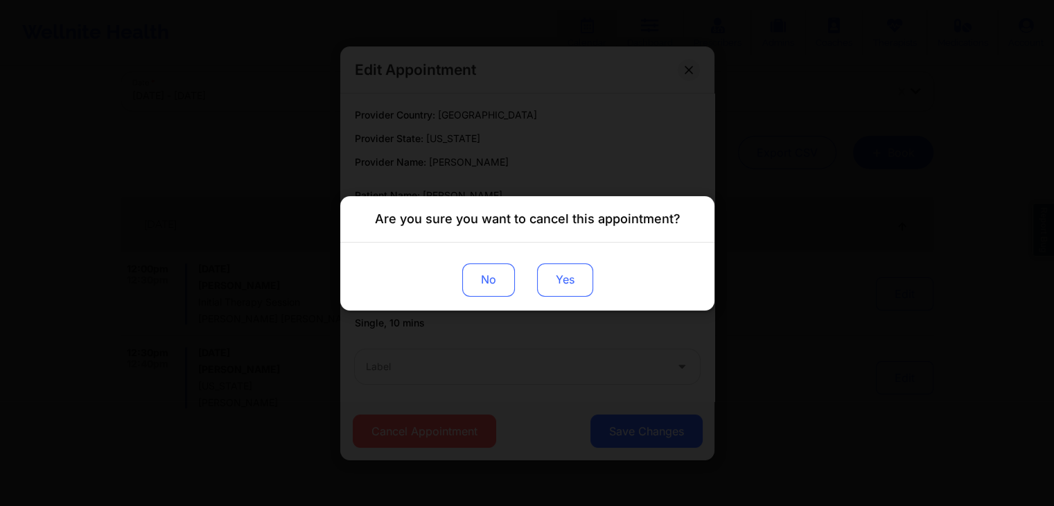
click at [570, 281] on button "Yes" at bounding box center [564, 279] width 56 height 33
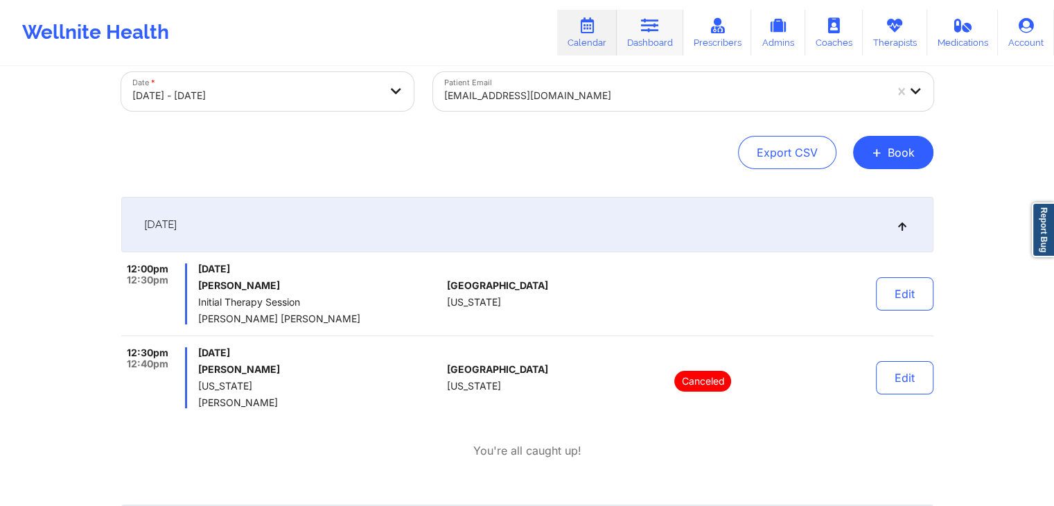
click at [653, 42] on link "Dashboard" at bounding box center [650, 33] width 67 height 46
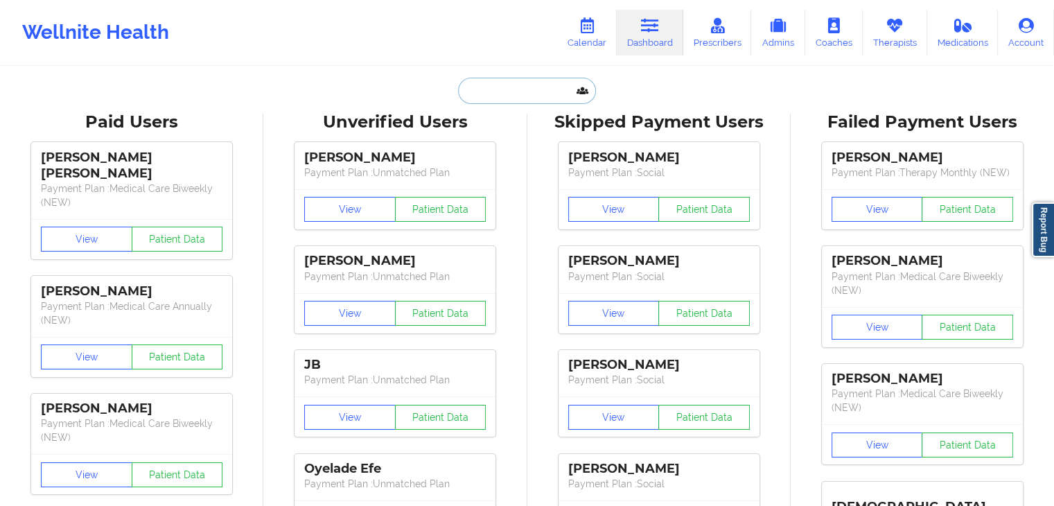
click at [485, 94] on input "text" at bounding box center [526, 91] width 137 height 26
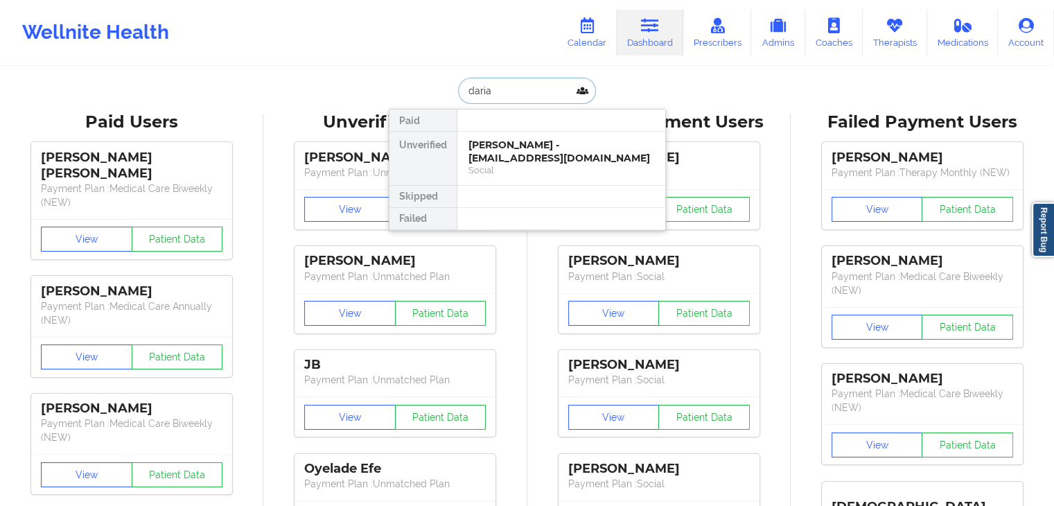
type input "[PERSON_NAME]"
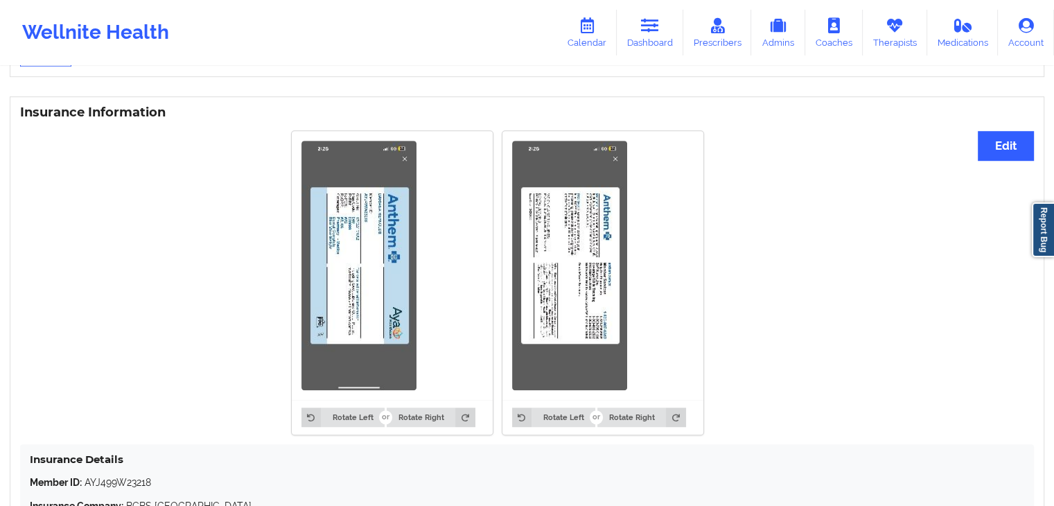
scroll to position [1170, 0]
